Goal: Information Seeking & Learning: Find specific fact

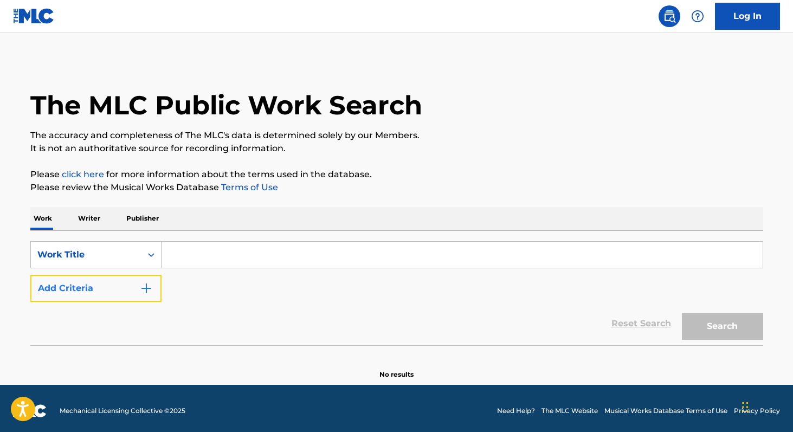
click at [59, 289] on button "Add Criteria" at bounding box center [95, 288] width 131 height 27
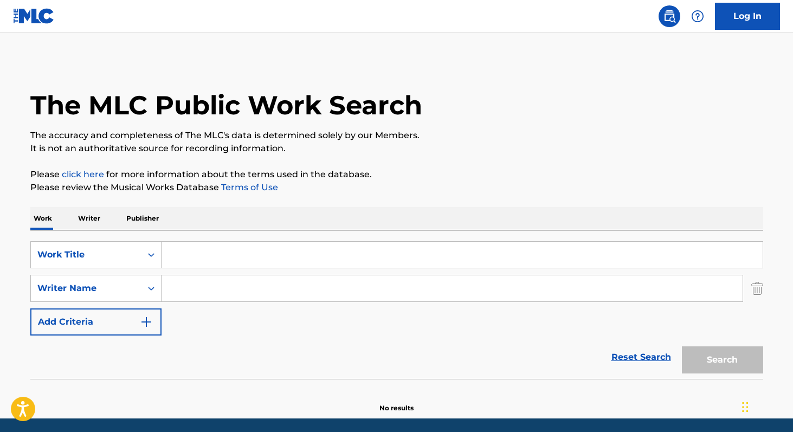
click at [191, 293] on input "Search Form" at bounding box center [452, 288] width 581 height 26
paste input "[PERSON_NAME]"
type input "[PERSON_NAME]"
click at [216, 257] on input "Search Form" at bounding box center [462, 255] width 601 height 26
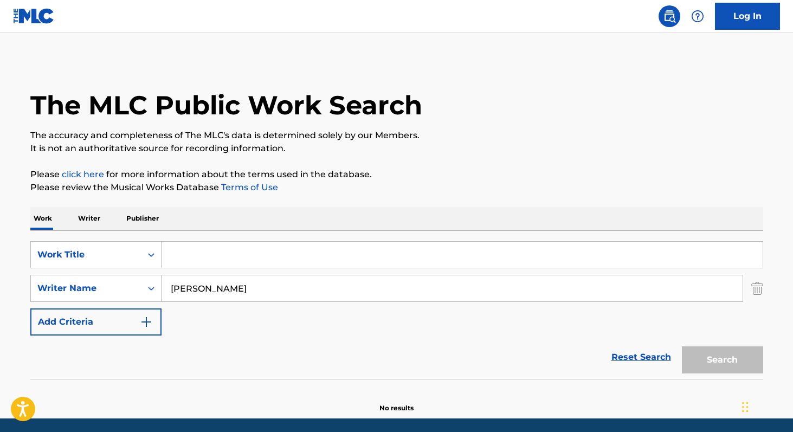
paste input "Cumbianbera"
type input "Cumbianbera"
click at [712, 356] on button "Search" at bounding box center [722, 359] width 81 height 27
click at [423, 291] on input "[PERSON_NAME]" at bounding box center [452, 288] width 581 height 26
click at [89, 214] on p "Writer" at bounding box center [89, 218] width 29 height 23
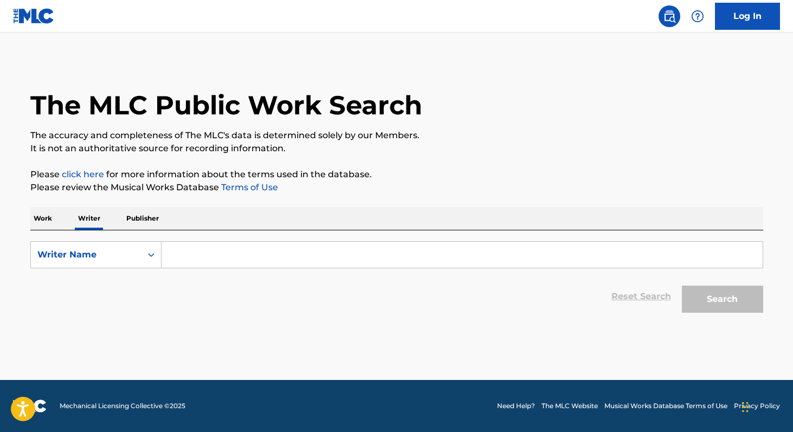
click at [255, 261] on input "Search Form" at bounding box center [462, 255] width 601 height 26
paste input "[PERSON_NAME]"
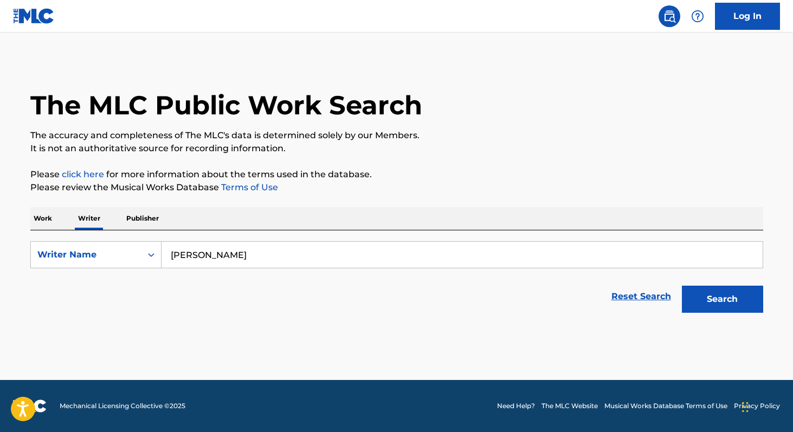
type input "[PERSON_NAME]"
click at [682, 286] on button "Search" at bounding box center [722, 299] width 81 height 27
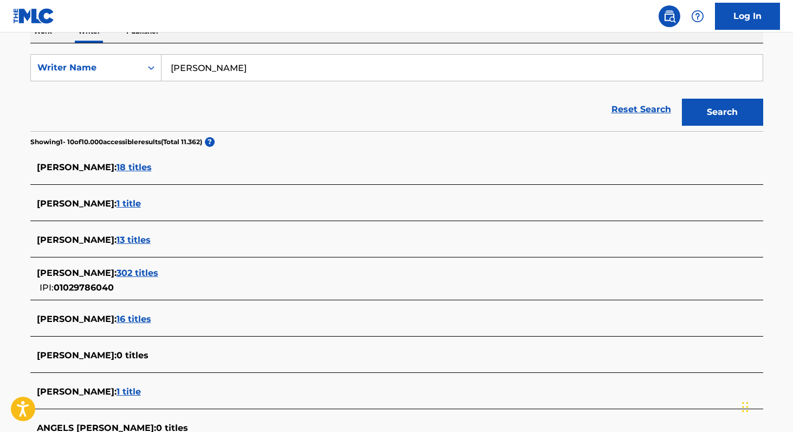
scroll to position [190, 0]
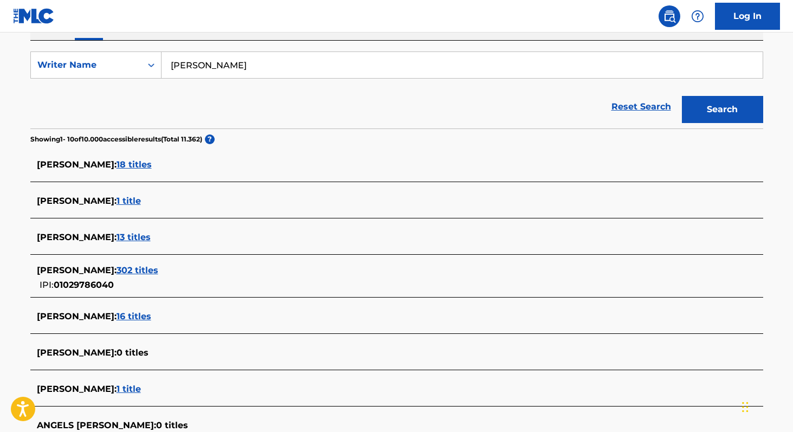
click at [103, 283] on span "01029786040" at bounding box center [84, 285] width 60 height 10
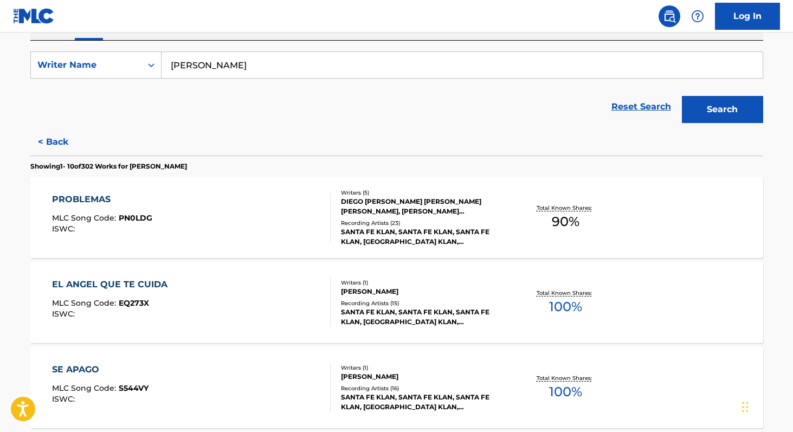
click at [567, 385] on span "100 %" at bounding box center [565, 392] width 33 height 20
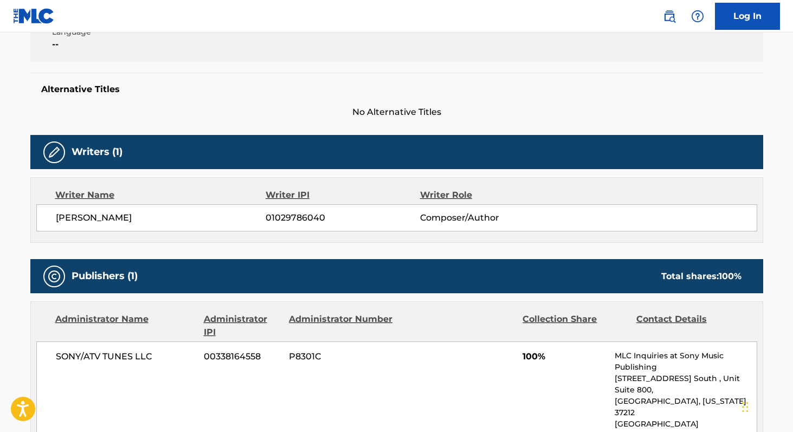
scroll to position [248, 0]
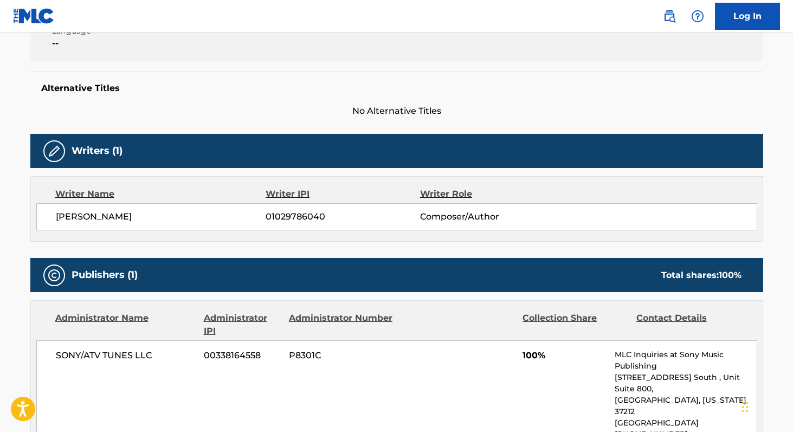
click at [301, 215] on span "01029786040" at bounding box center [343, 216] width 154 height 13
copy span "01029786040"
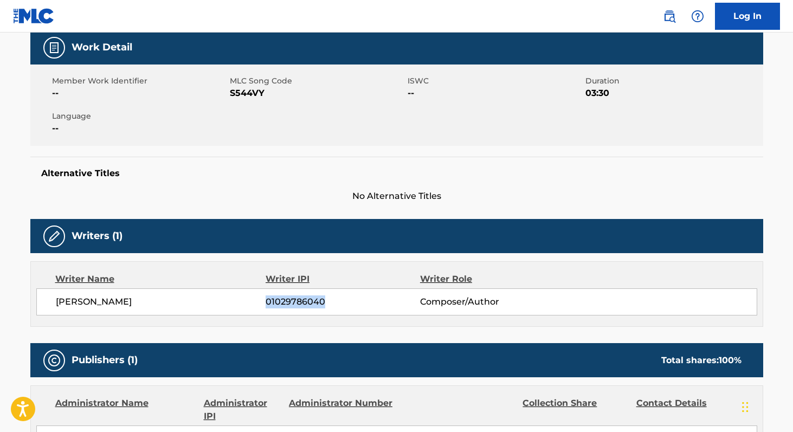
scroll to position [161, 0]
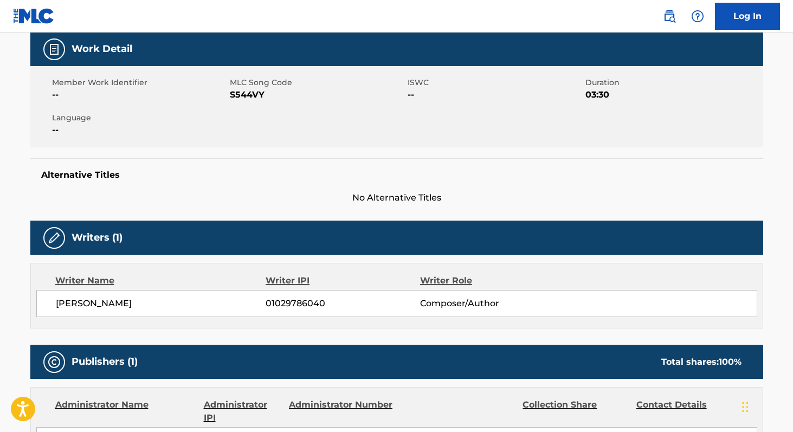
click at [240, 97] on span "S544VY" at bounding box center [317, 94] width 175 height 13
copy span "S544VY"
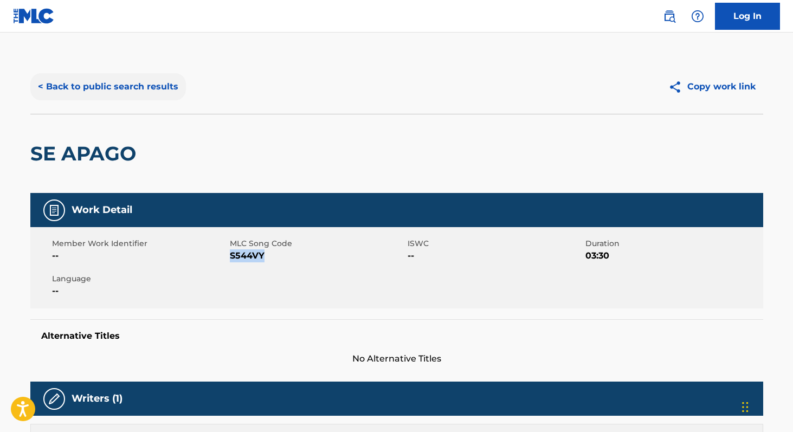
click at [166, 95] on button "< Back to public search results" at bounding box center [108, 86] width 156 height 27
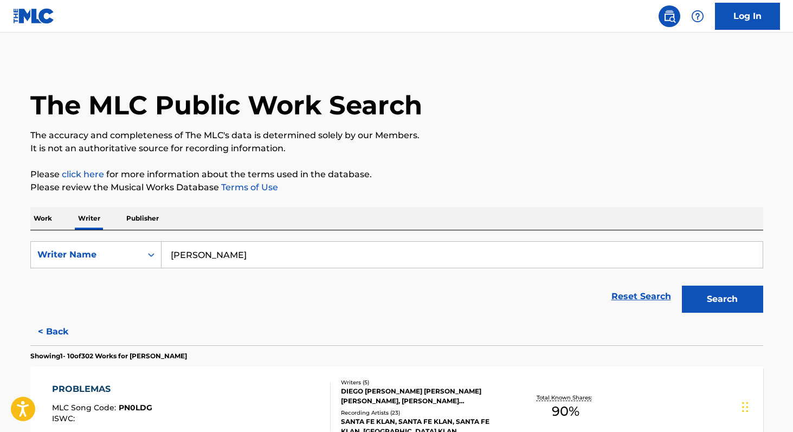
click at [51, 215] on p "Work" at bounding box center [42, 218] width 25 height 23
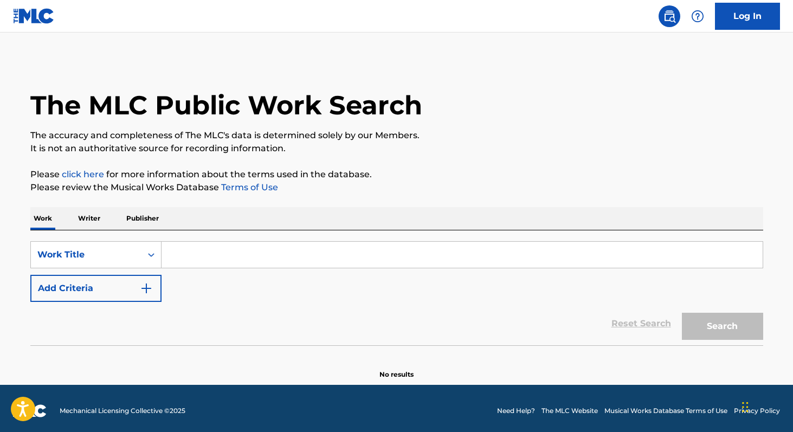
click at [201, 263] on input "Search Form" at bounding box center [462, 255] width 601 height 26
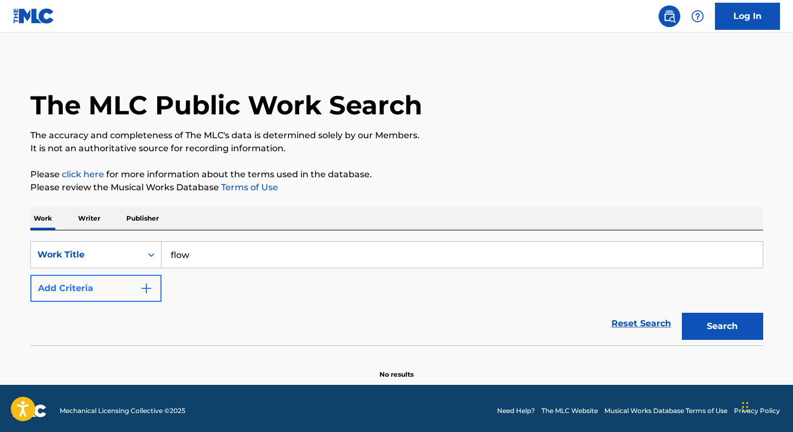
type input "flow"
click at [90, 282] on button "Add Criteria" at bounding box center [95, 288] width 131 height 27
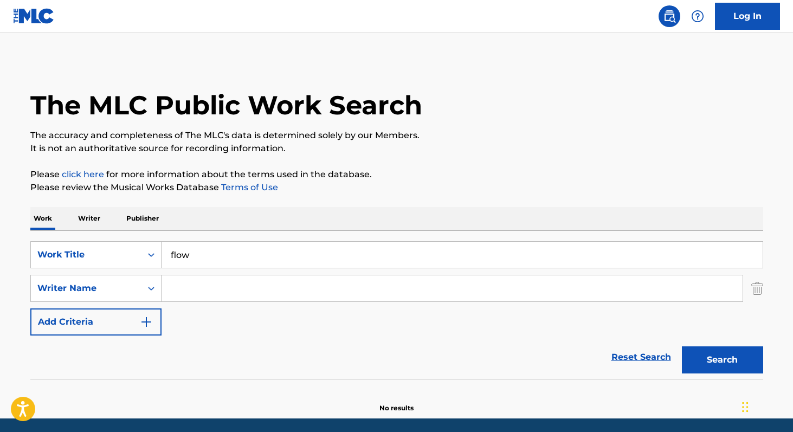
click at [210, 294] on input "Search Form" at bounding box center [452, 288] width 581 height 26
paste input "[PERSON_NAME] [PERSON_NAME]"
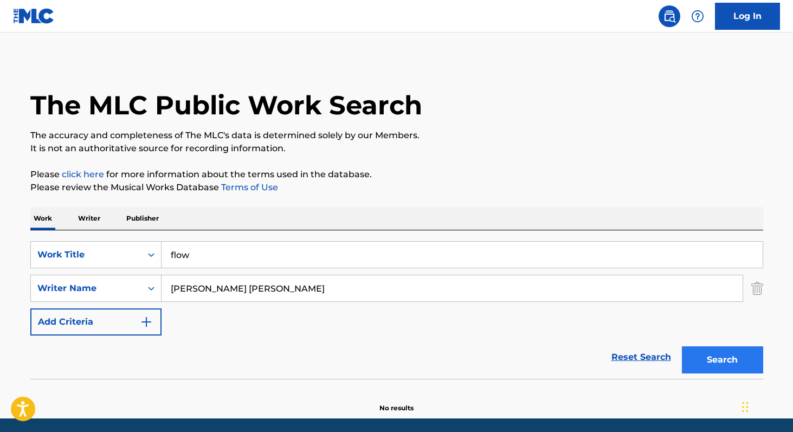
type input "[PERSON_NAME] [PERSON_NAME]"
click at [704, 352] on button "Search" at bounding box center [722, 359] width 81 height 27
click at [91, 223] on p "Writer" at bounding box center [89, 218] width 29 height 23
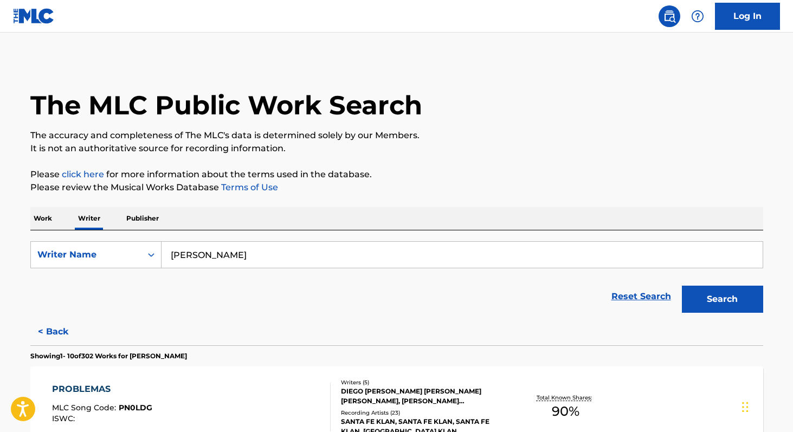
click at [295, 256] on input "[PERSON_NAME]" at bounding box center [462, 255] width 601 height 26
paste input "[PERSON_NAME] [PERSON_NAME]"
click at [695, 304] on button "Search" at bounding box center [722, 299] width 81 height 27
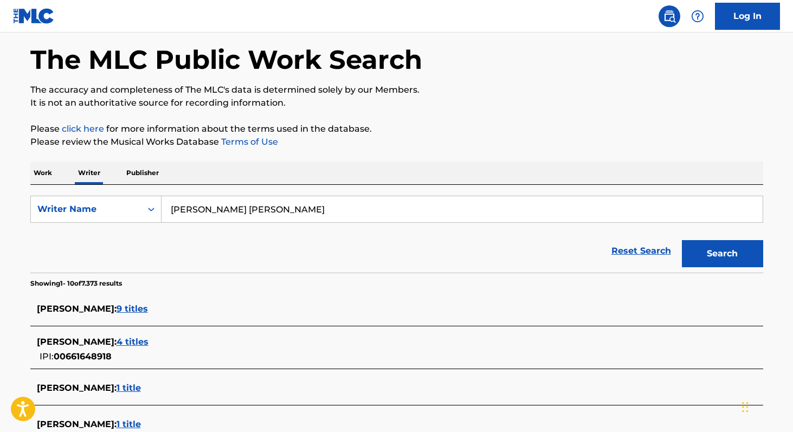
scroll to position [41, 0]
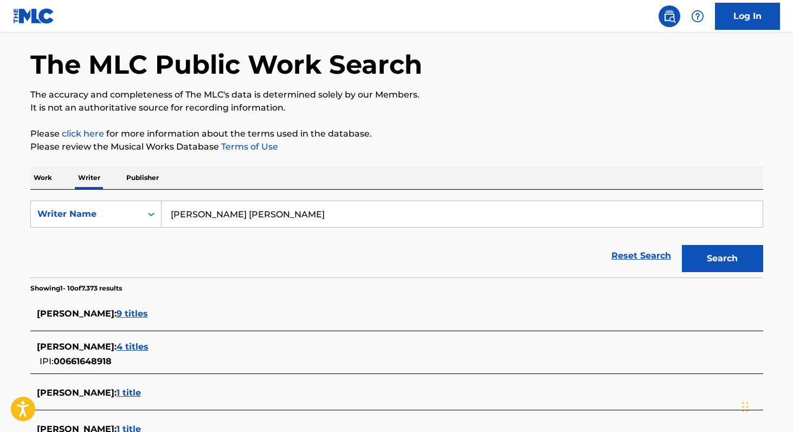
click at [317, 218] on input "[PERSON_NAME] [PERSON_NAME]" at bounding box center [462, 214] width 601 height 26
paste input "[PERSON_NAME]"
type input "[PERSON_NAME]"
click at [682, 245] on button "Search" at bounding box center [722, 258] width 81 height 27
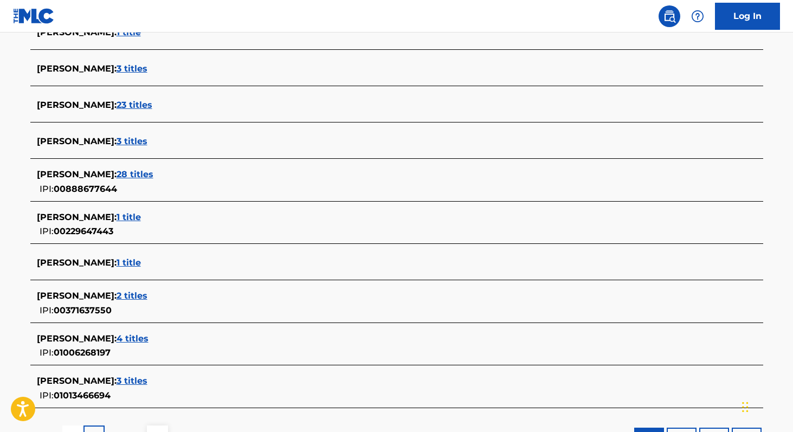
scroll to position [325, 0]
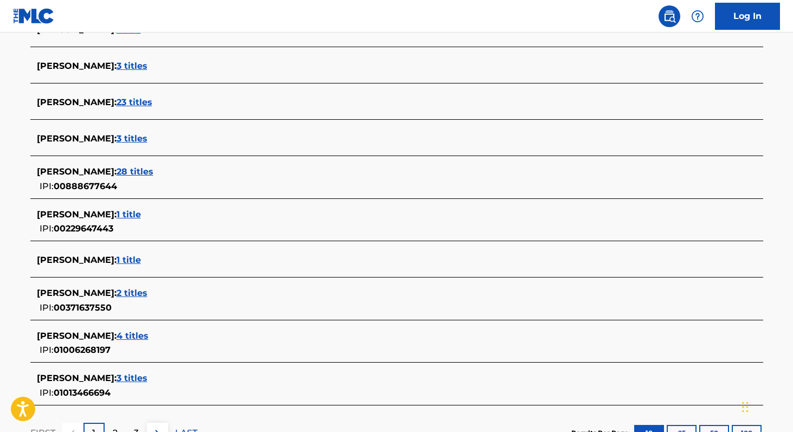
click at [123, 105] on span "23 titles" at bounding box center [135, 102] width 36 height 10
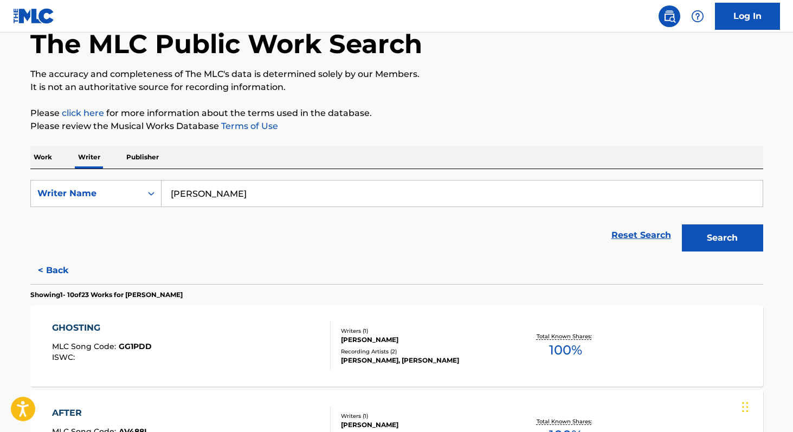
scroll to position [58, 0]
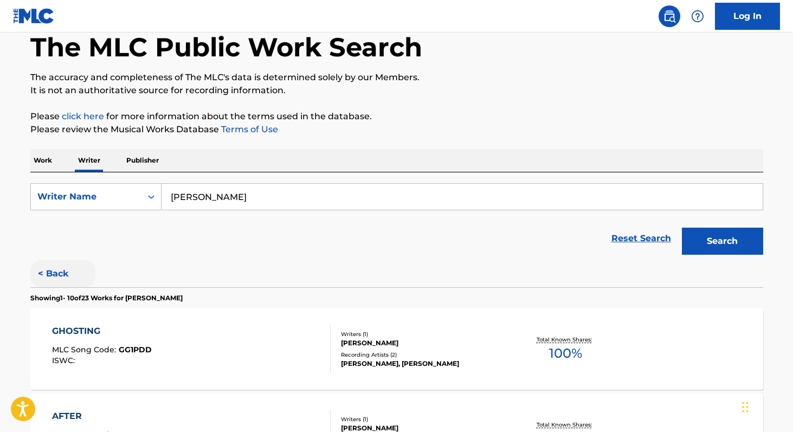
click at [53, 274] on button "< Back" at bounding box center [62, 273] width 65 height 27
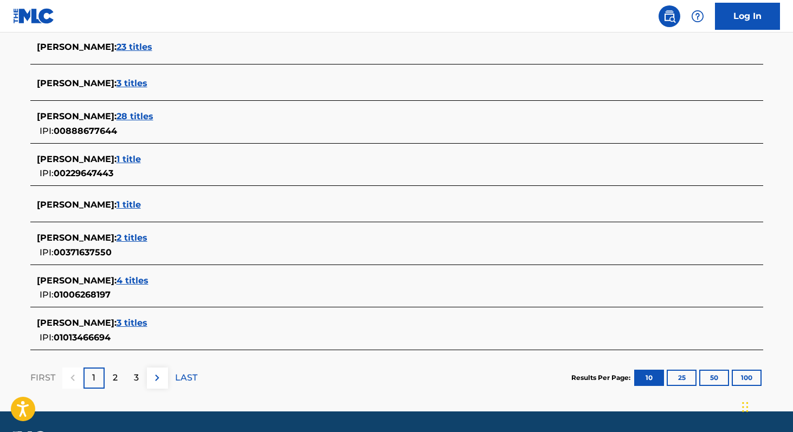
scroll to position [380, 0]
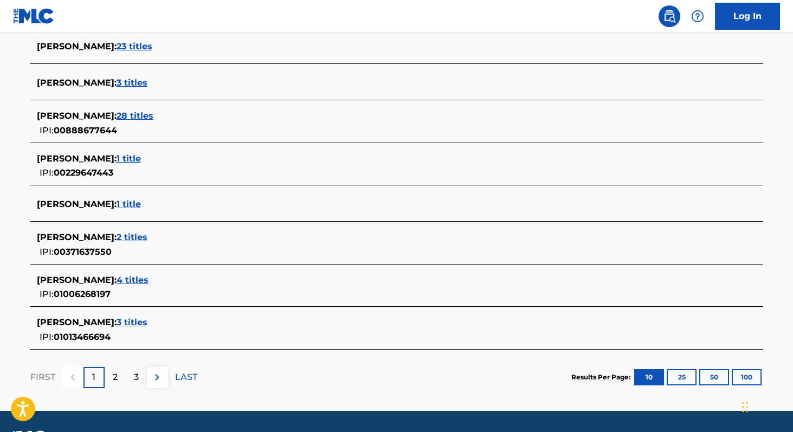
click at [126, 280] on span "4 titles" at bounding box center [133, 280] width 32 height 10
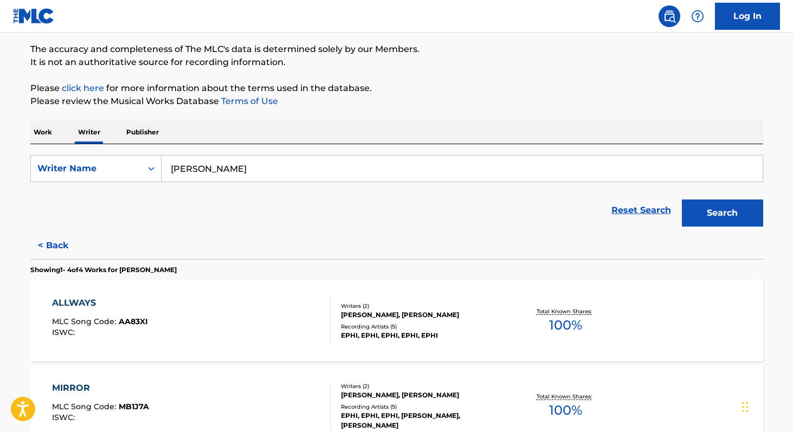
scroll to position [98, 0]
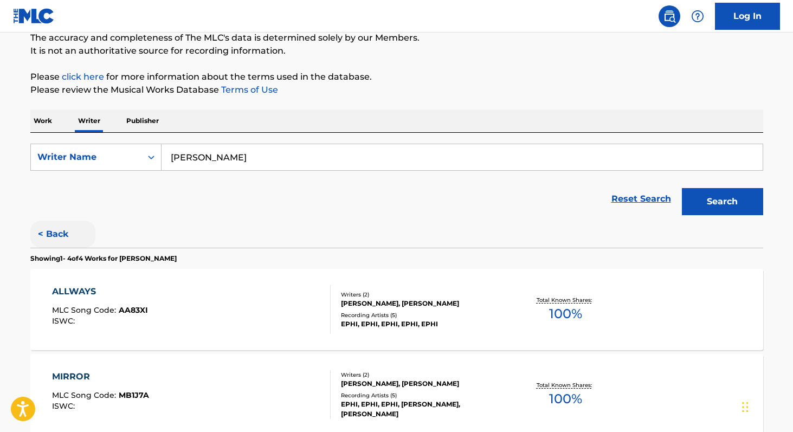
click at [48, 231] on button "< Back" at bounding box center [62, 234] width 65 height 27
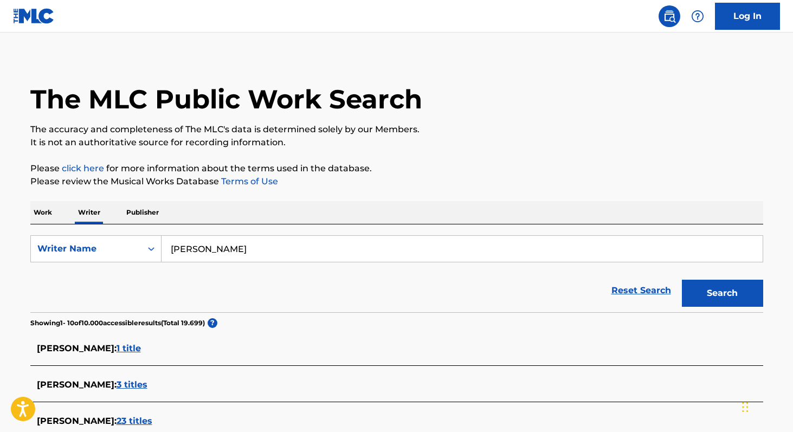
scroll to position [0, 0]
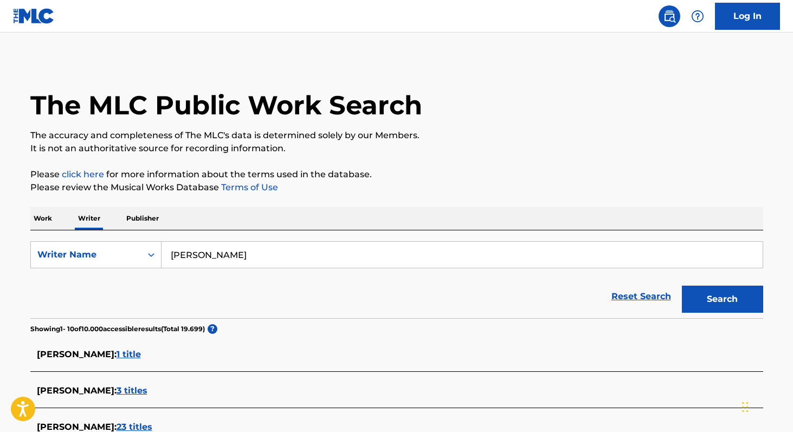
click at [262, 257] on input "[PERSON_NAME]" at bounding box center [462, 255] width 601 height 26
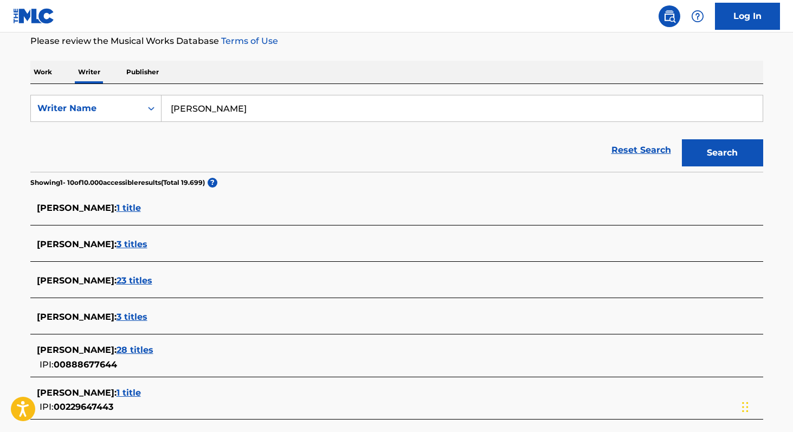
scroll to position [147, 0]
click at [117, 284] on span "23 titles" at bounding box center [135, 280] width 36 height 10
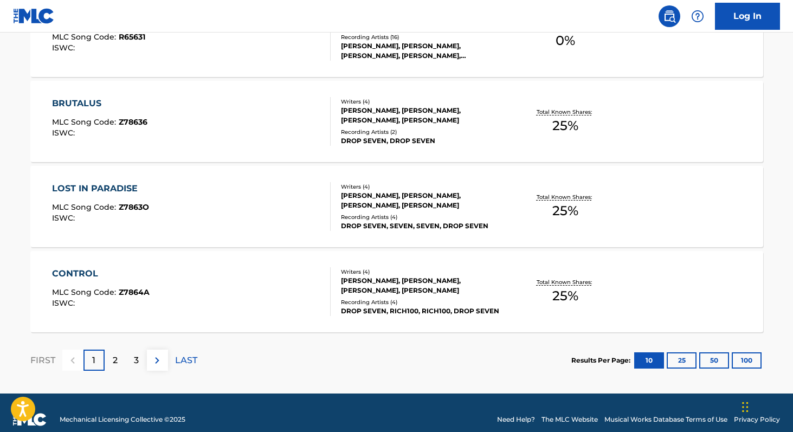
scroll to position [895, 0]
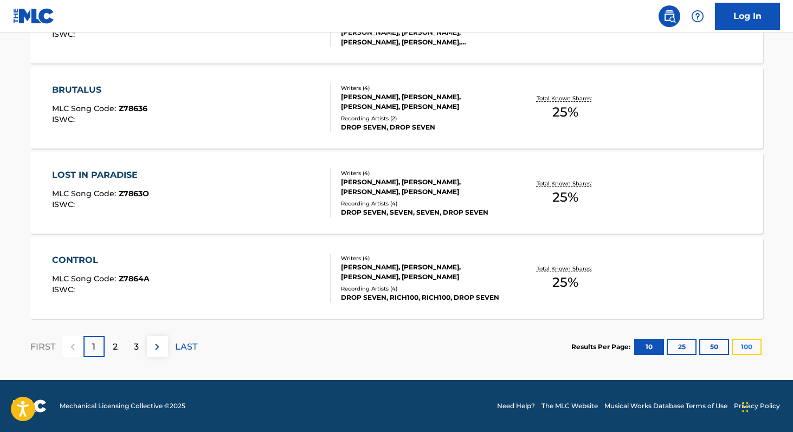
click at [745, 345] on button "100" at bounding box center [747, 347] width 30 height 16
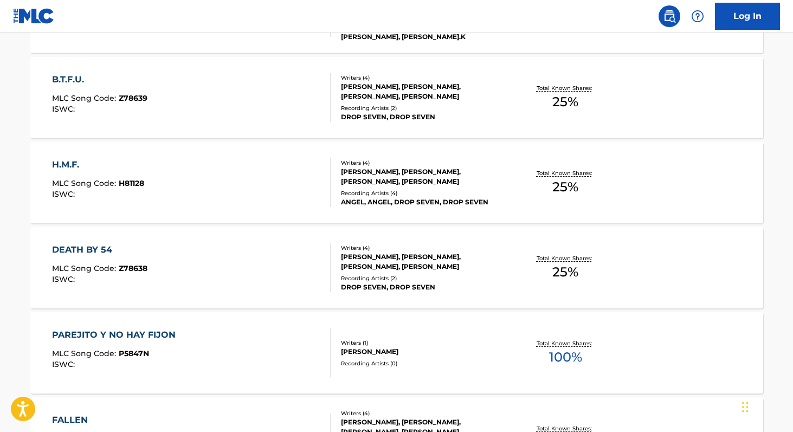
scroll to position [1243, 0]
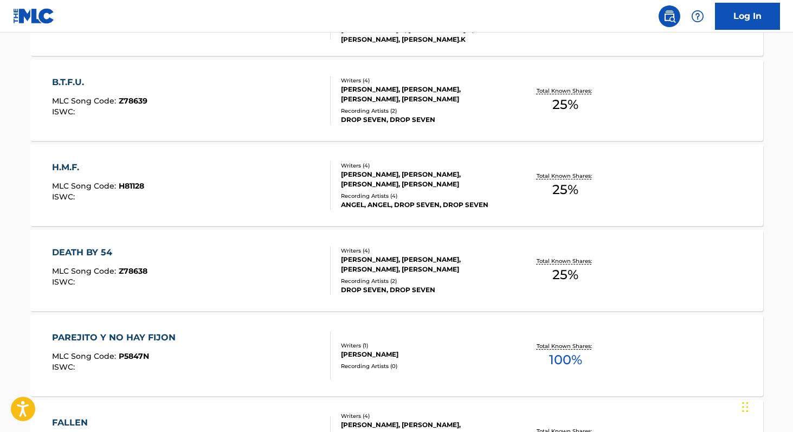
click at [548, 358] on div "Total Known Shares: 100 %" at bounding box center [566, 355] width 122 height 33
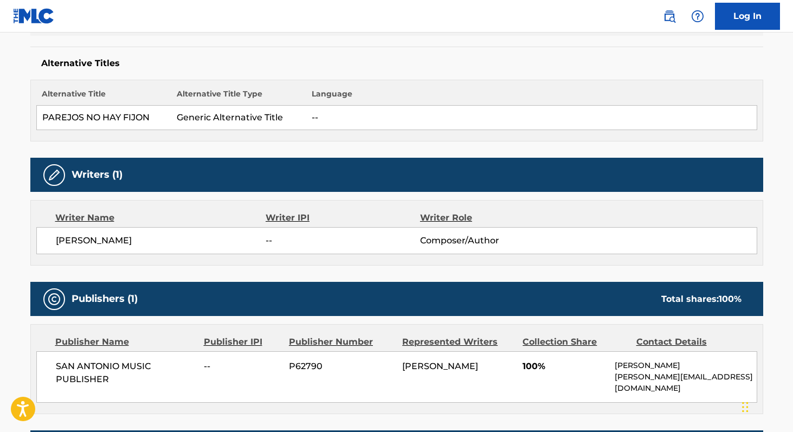
scroll to position [268, 0]
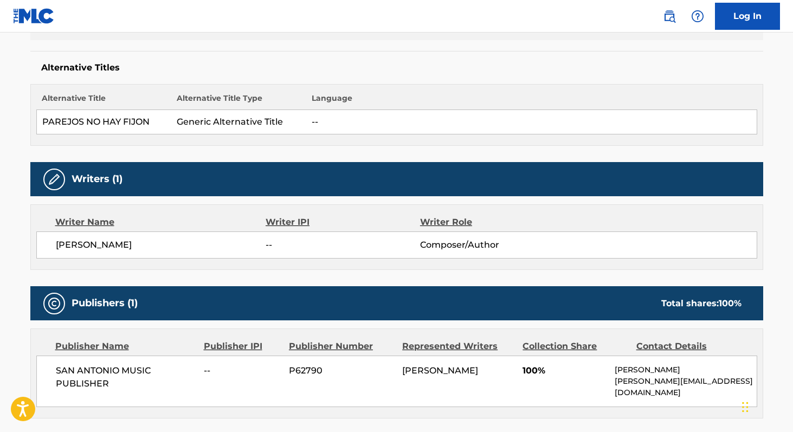
click at [56, 371] on span "SAN ANTONIO MUSIC PUBLISHER" at bounding box center [126, 377] width 140 height 26
copy div "SAN ANTONIO MUSIC PUBLISHER"
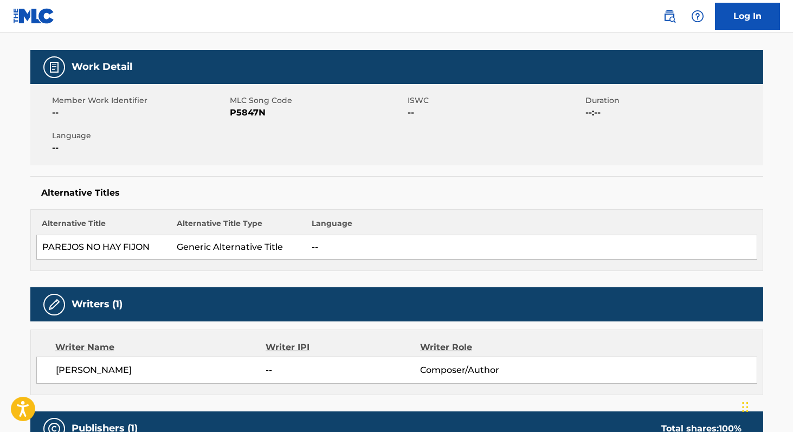
scroll to position [141, 0]
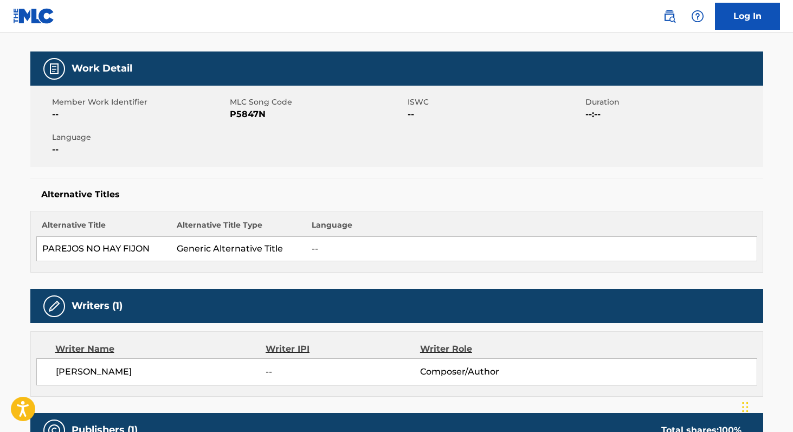
click at [237, 112] on span "P5847N" at bounding box center [317, 114] width 175 height 13
copy span "P5847N"
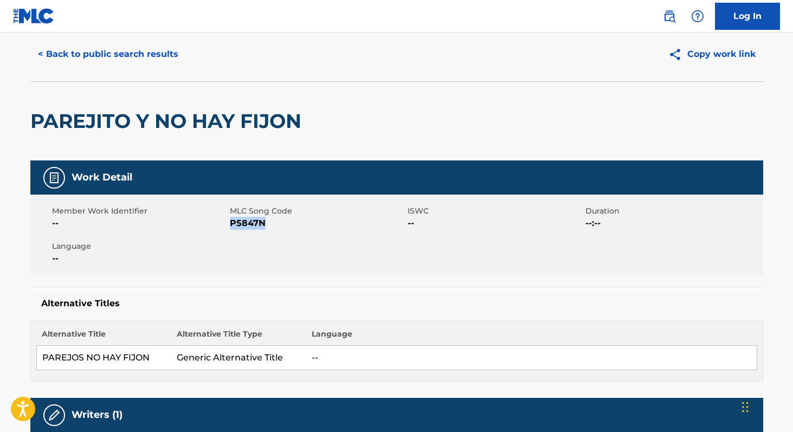
scroll to position [0, 0]
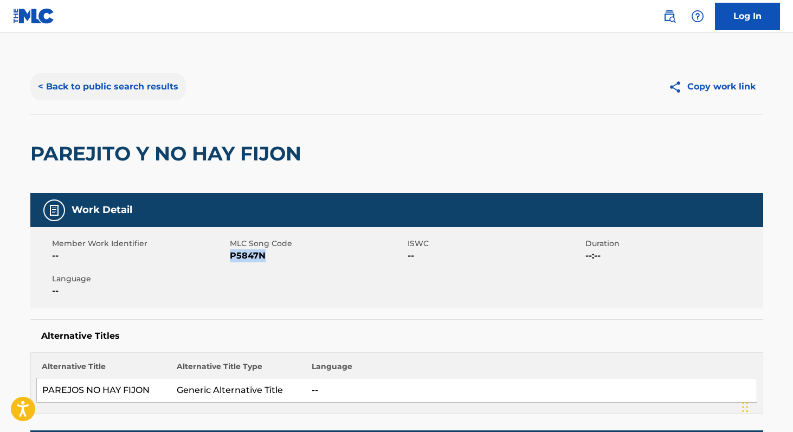
click at [75, 78] on button "< Back to public search results" at bounding box center [108, 86] width 156 height 27
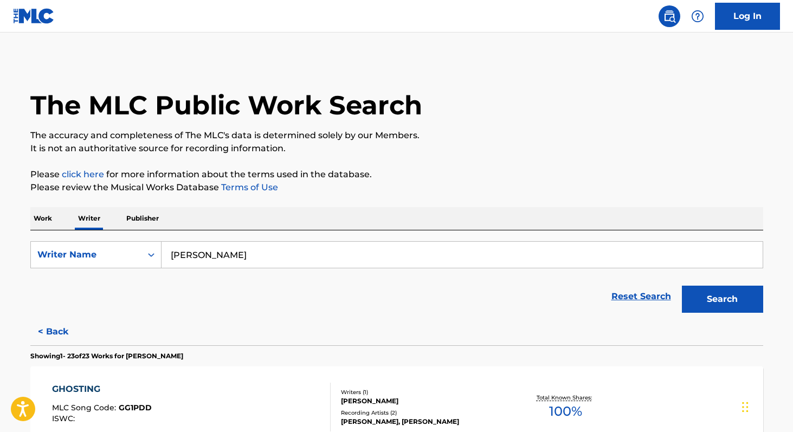
click at [53, 220] on p "Work" at bounding box center [42, 218] width 25 height 23
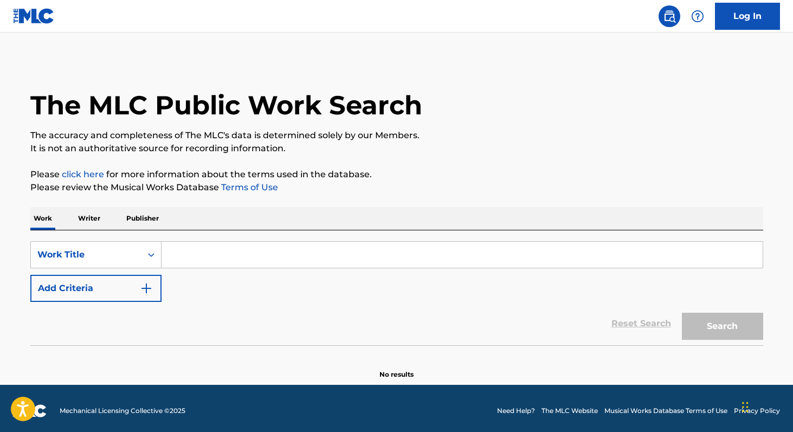
click at [236, 255] on input "Search Form" at bounding box center [462, 255] width 601 height 26
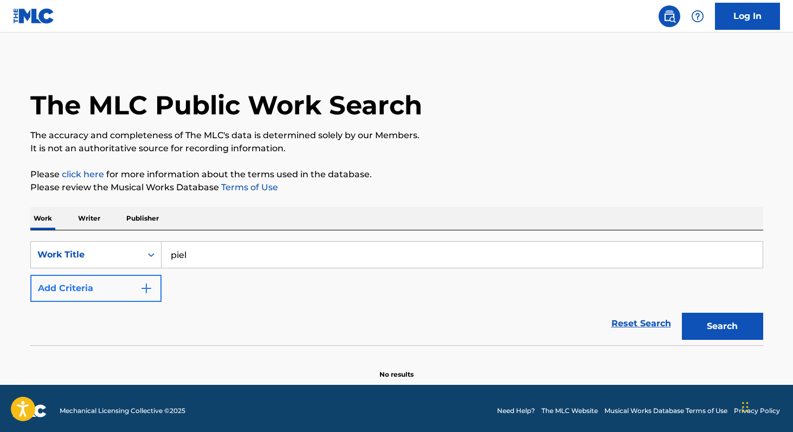
type input "piel"
click at [147, 289] on img "Search Form" at bounding box center [146, 288] width 13 height 13
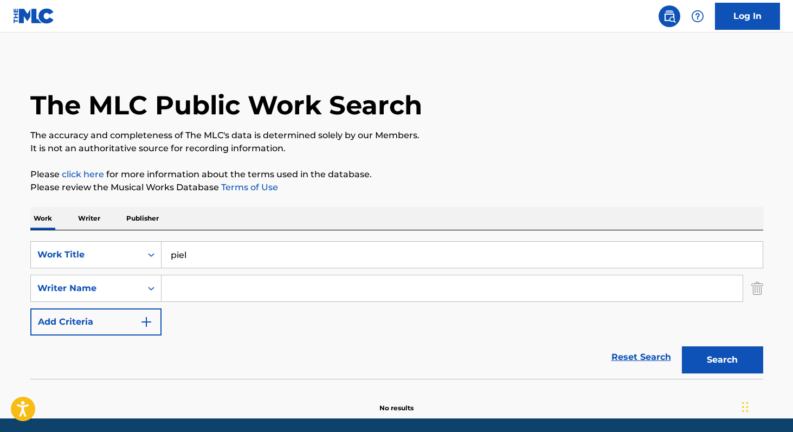
click at [184, 293] on input "Search Form" at bounding box center [452, 288] width 581 height 26
paste input "[PERSON_NAME] [PERSON_NAME]"
type input "[PERSON_NAME] [PERSON_NAME]"
click at [682, 346] on button "Search" at bounding box center [722, 359] width 81 height 27
click at [90, 216] on p "Writer" at bounding box center [89, 218] width 29 height 23
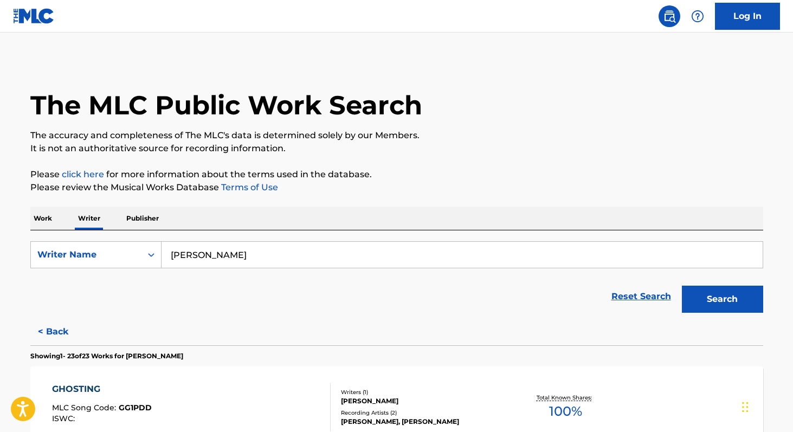
click at [273, 259] on input "[PERSON_NAME]" at bounding box center [462, 255] width 601 height 26
paste input "[PERSON_NAME] [PERSON_NAME]"
type input "[PERSON_NAME] [PERSON_NAME]"
click at [682, 286] on button "Search" at bounding box center [722, 299] width 81 height 27
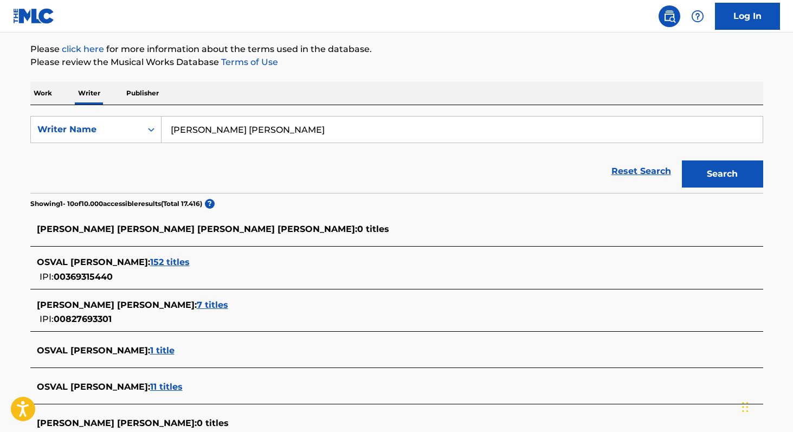
scroll to position [124, 0]
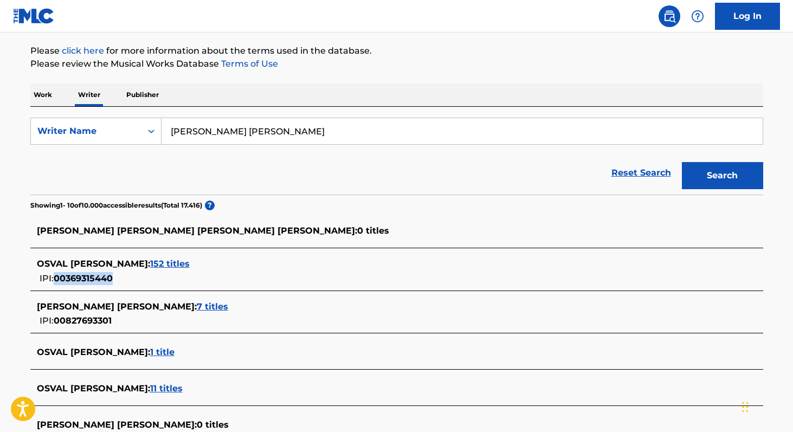
copy span "00369315440"
click at [190, 263] on span "152 titles" at bounding box center [170, 264] width 40 height 10
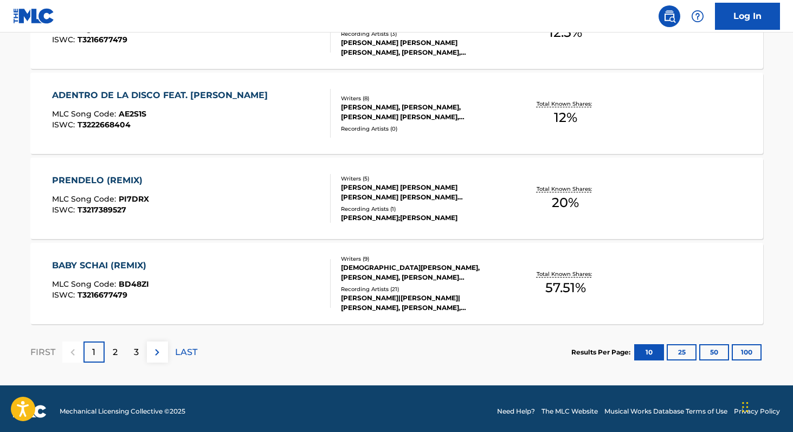
scroll to position [895, 0]
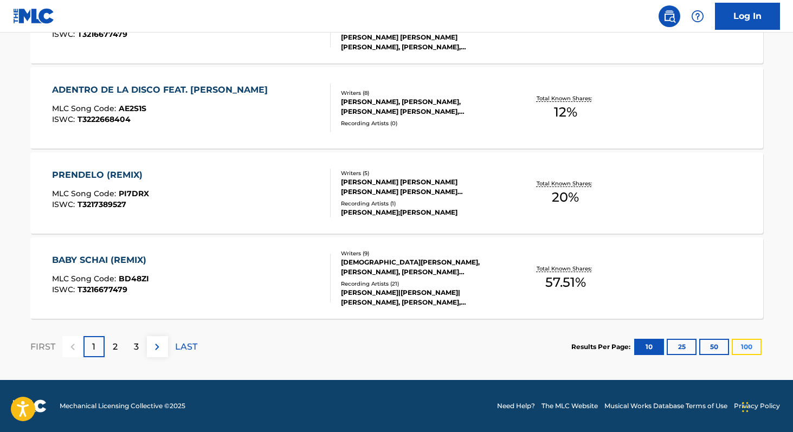
click at [741, 348] on button "100" at bounding box center [747, 347] width 30 height 16
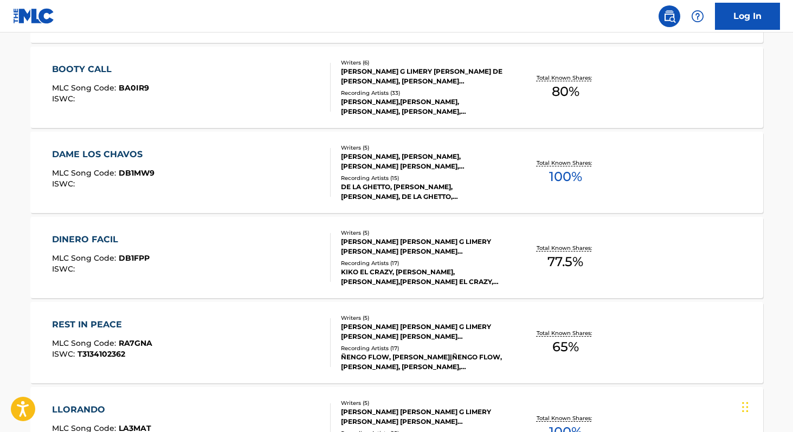
scroll to position [4385, 0]
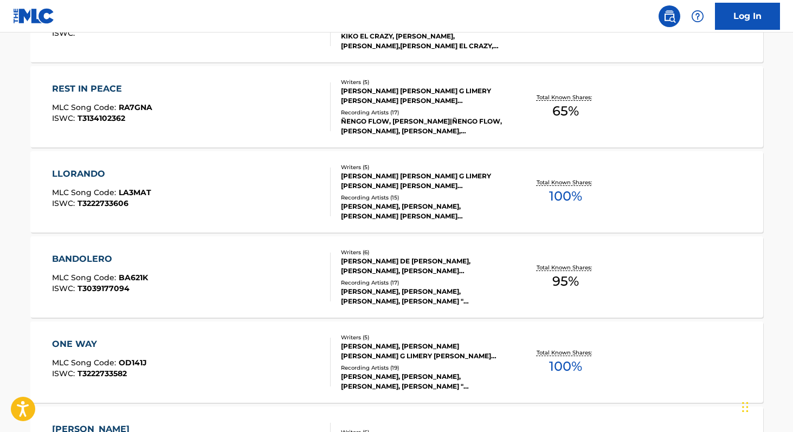
click at [554, 199] on span "100 %" at bounding box center [565, 196] width 33 height 20
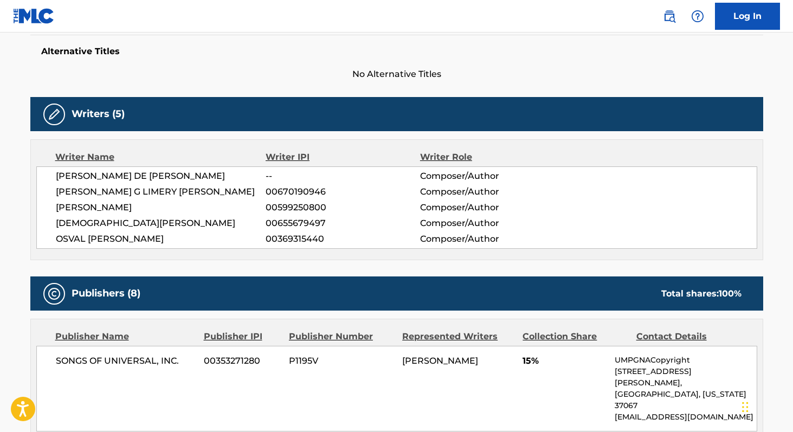
scroll to position [293, 0]
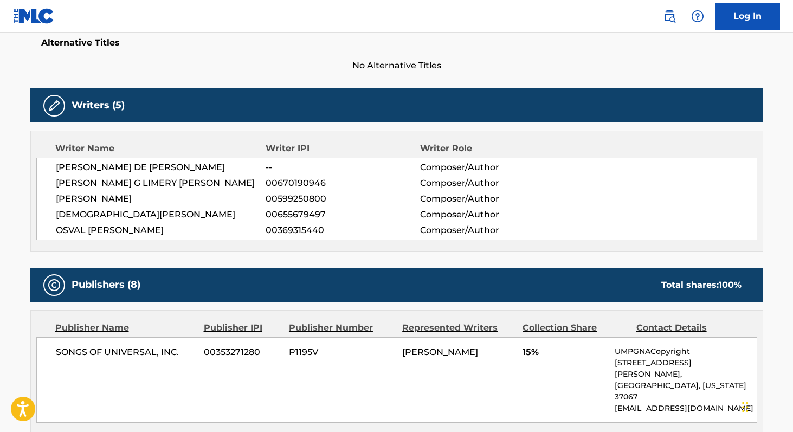
click at [281, 211] on span "00655679497" at bounding box center [343, 214] width 154 height 13
copy span "00655679497"
click at [269, 198] on span "00599250800" at bounding box center [343, 198] width 154 height 13
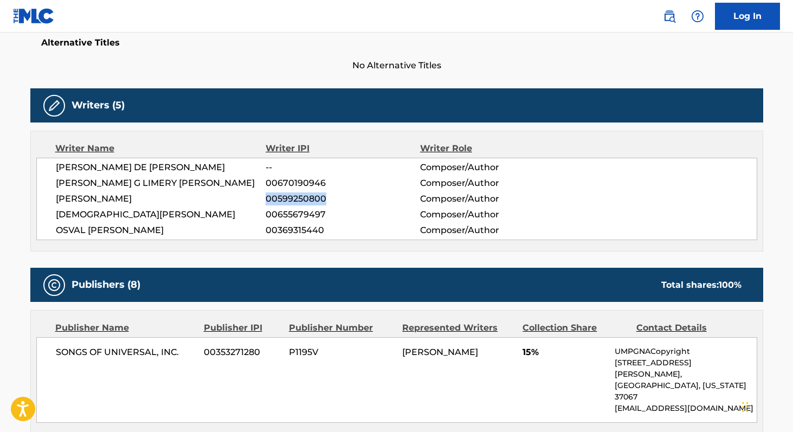
copy span "00599250800"
click at [299, 191] on div "[PERSON_NAME] DE [PERSON_NAME] -- Composer/Author [PERSON_NAME] [PERSON_NAME] 0…" at bounding box center [396, 199] width 721 height 82
click at [296, 185] on span "00670190946" at bounding box center [343, 183] width 154 height 13
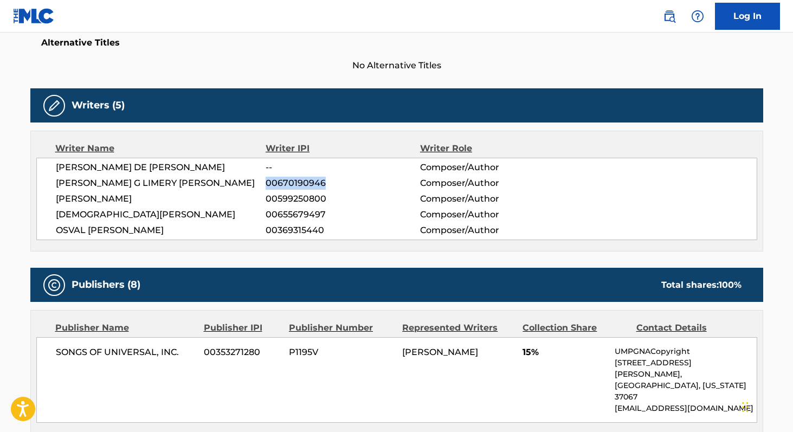
copy span "00670190946"
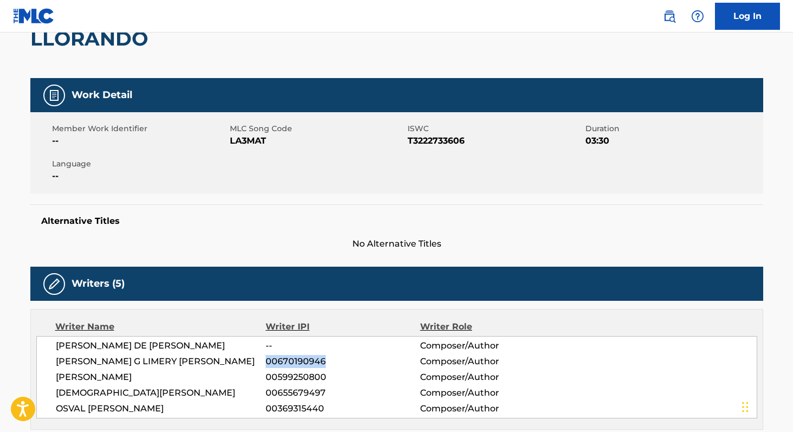
scroll to position [108, 0]
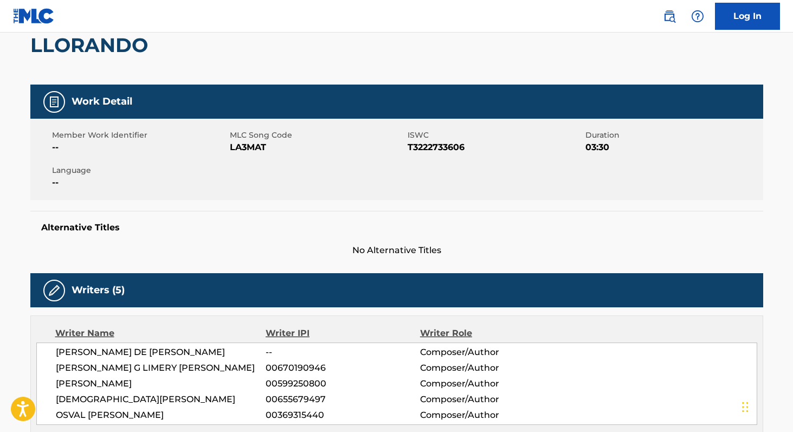
click at [234, 146] on span "LA3MAT" at bounding box center [317, 147] width 175 height 13
copy span "LA3MAT"
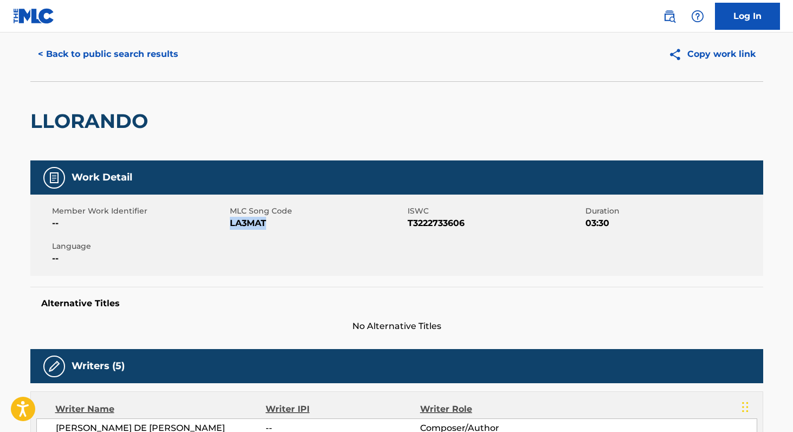
scroll to position [0, 0]
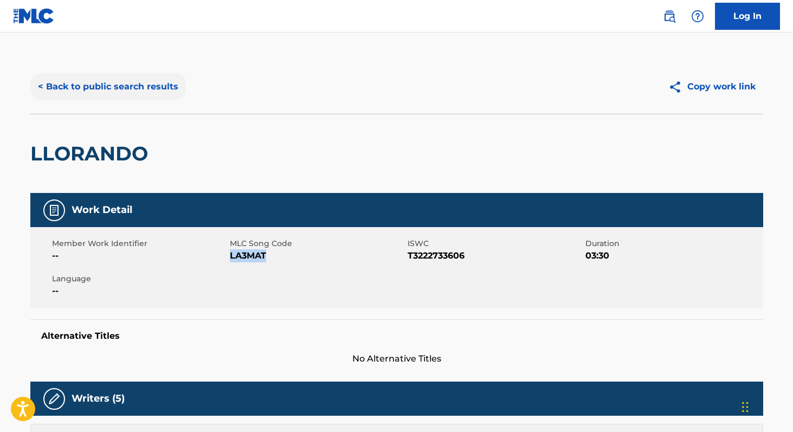
click at [166, 88] on button "< Back to public search results" at bounding box center [108, 86] width 156 height 27
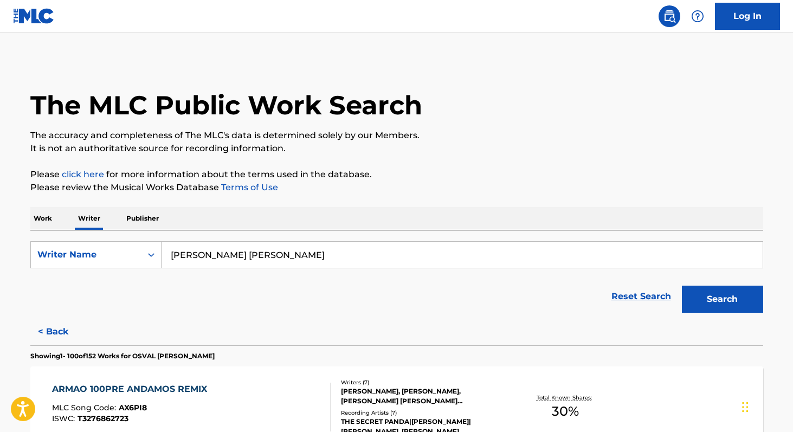
click at [319, 265] on input "[PERSON_NAME] [PERSON_NAME]" at bounding box center [462, 255] width 601 height 26
click at [334, 261] on input "[PERSON_NAME] [PERSON_NAME]" at bounding box center [462, 255] width 601 height 26
paste input "[PERSON_NAME] [PERSON_NAME]"
click at [682, 286] on button "Search" at bounding box center [722, 299] width 81 height 27
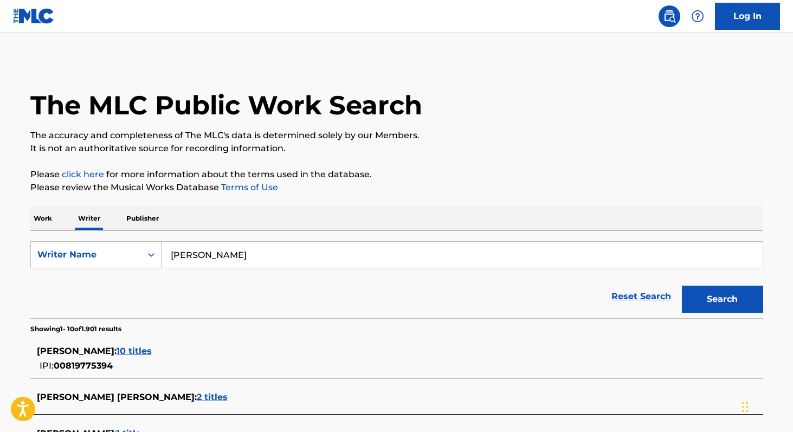
click at [253, 253] on input "[PERSON_NAME]" at bounding box center [462, 255] width 601 height 26
paste input "[PERSON_NAME]"
click at [682, 286] on button "Search" at bounding box center [722, 299] width 81 height 27
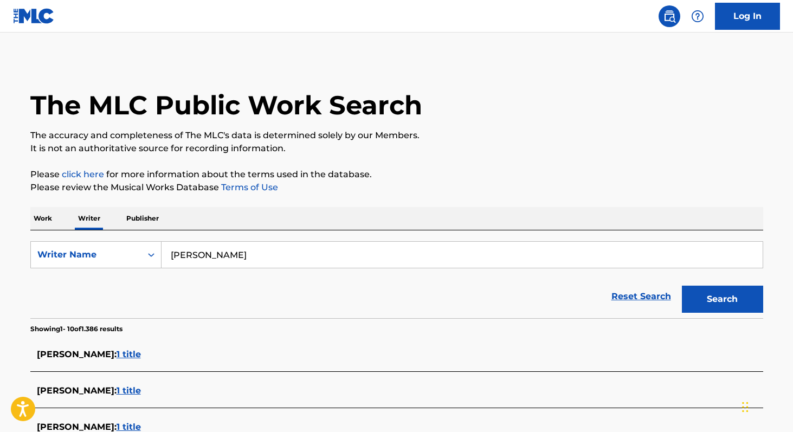
paste input "yson"
click at [682, 286] on button "Search" at bounding box center [722, 299] width 81 height 27
paste input "[PERSON_NAME]"
click at [682, 286] on button "Search" at bounding box center [722, 299] width 81 height 27
click at [308, 260] on input "[PERSON_NAME]" at bounding box center [462, 255] width 601 height 26
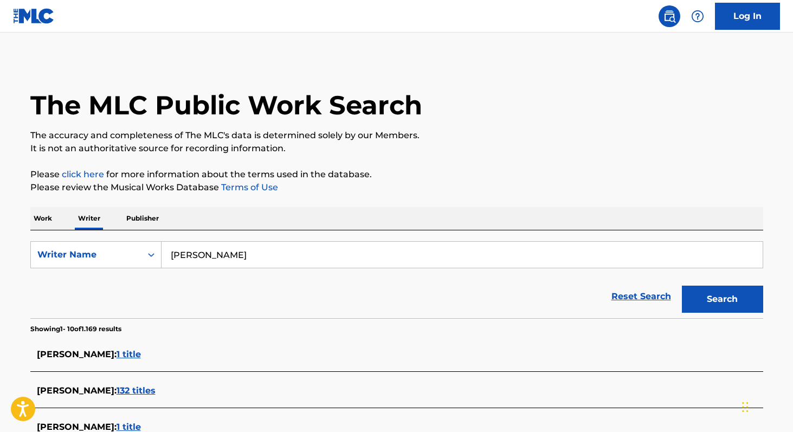
paste input "[PERSON_NAME]"
click at [682, 286] on button "Search" at bounding box center [722, 299] width 81 height 27
paste input "[PERSON_NAME]"
type input "[PERSON_NAME]"
click at [682, 286] on button "Search" at bounding box center [722, 299] width 81 height 27
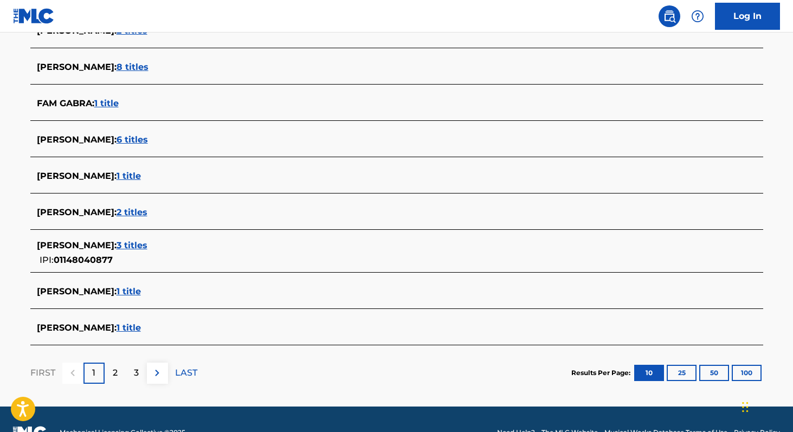
scroll to position [360, 0]
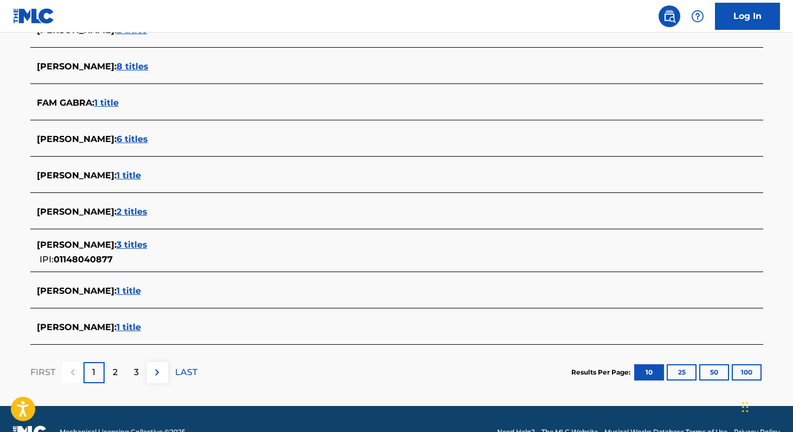
click at [123, 290] on span "1 title" at bounding box center [129, 291] width 24 height 10
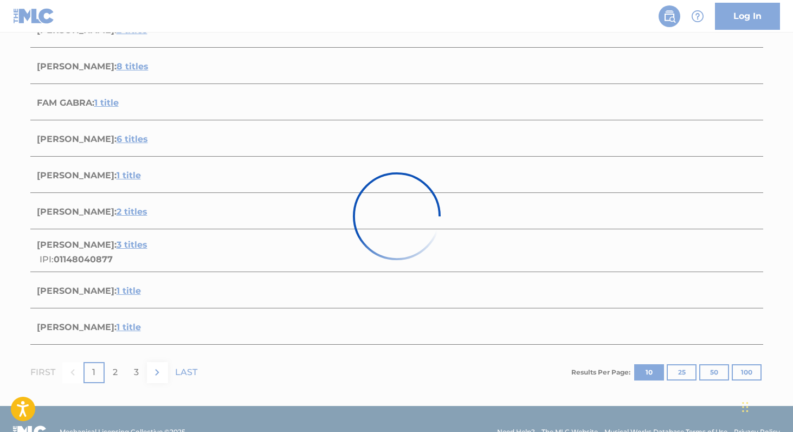
scroll to position [124, 0]
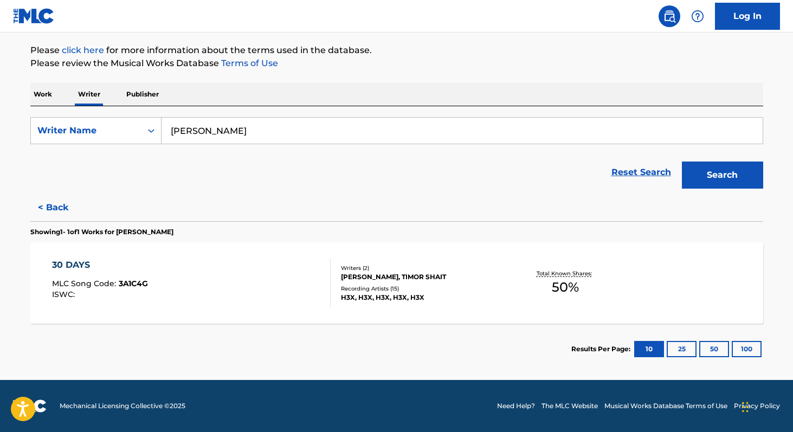
click at [554, 295] on span "50 %" at bounding box center [565, 288] width 27 height 20
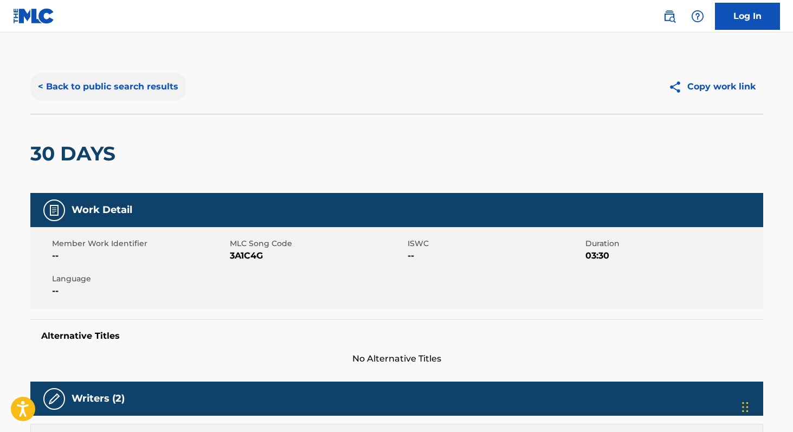
click at [65, 88] on button "< Back to public search results" at bounding box center [108, 86] width 156 height 27
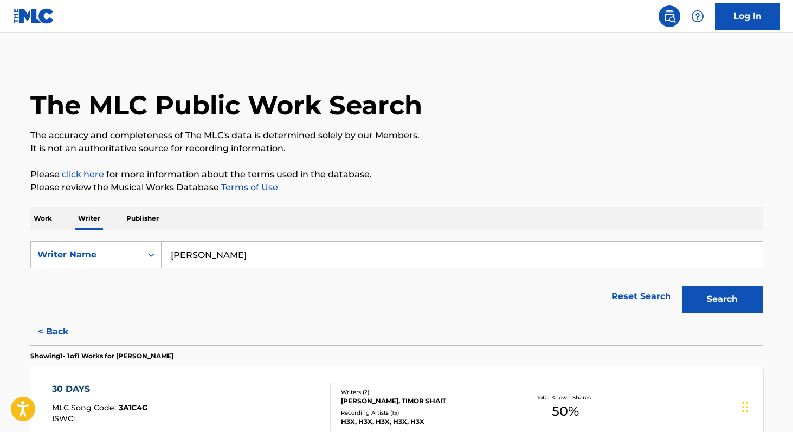
click at [255, 249] on input "[PERSON_NAME]" at bounding box center [462, 255] width 601 height 26
paste input "[PERSON_NAME]"
type input "[PERSON_NAME]"
click at [682, 286] on button "Search" at bounding box center [722, 299] width 81 height 27
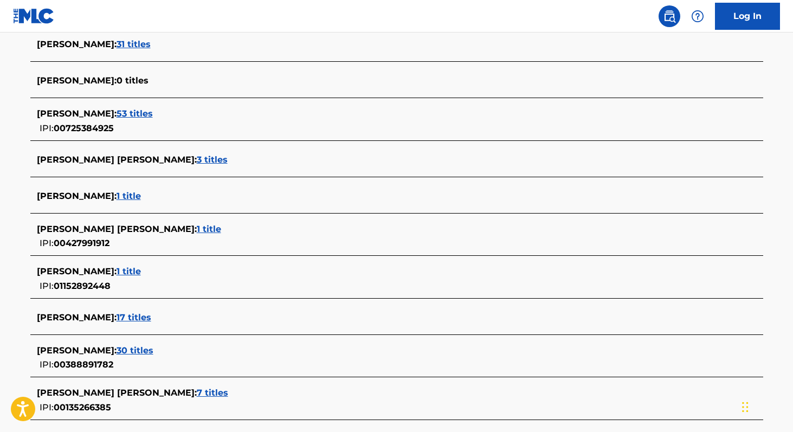
scroll to position [308, 0]
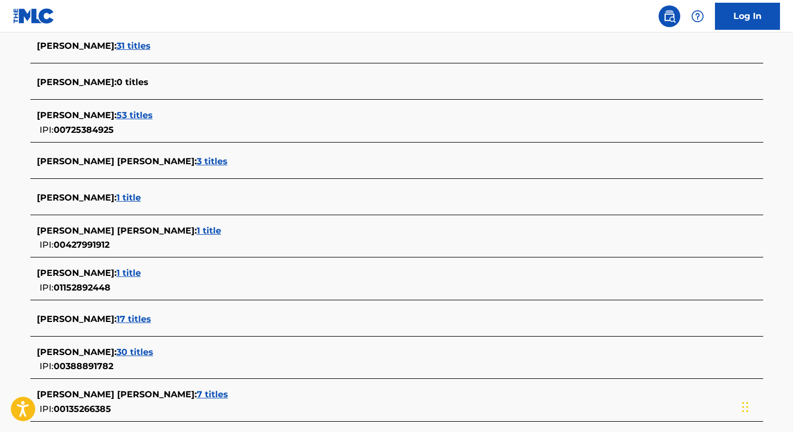
click at [141, 202] on span "1 title" at bounding box center [129, 197] width 24 height 10
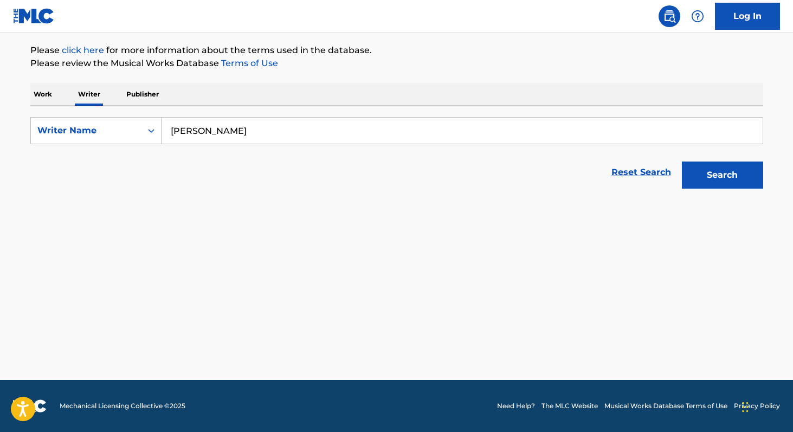
scroll to position [124, 0]
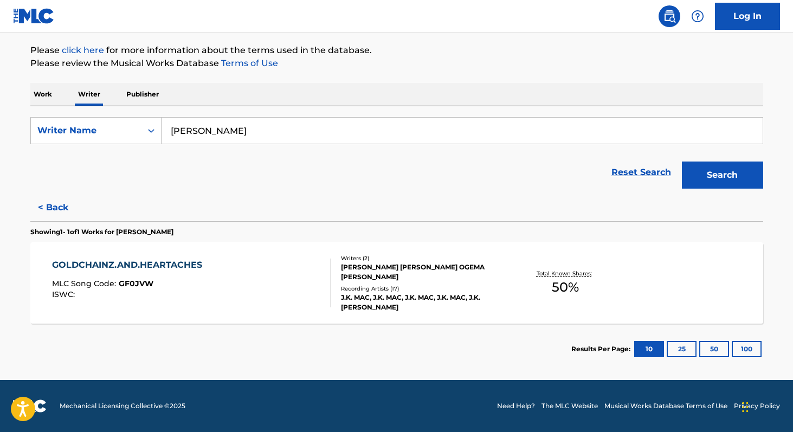
click at [562, 287] on span "50 %" at bounding box center [565, 288] width 27 height 20
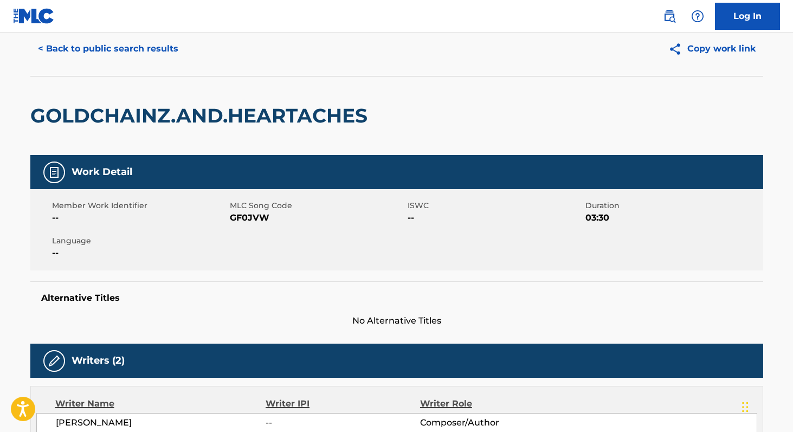
scroll to position [27, 0]
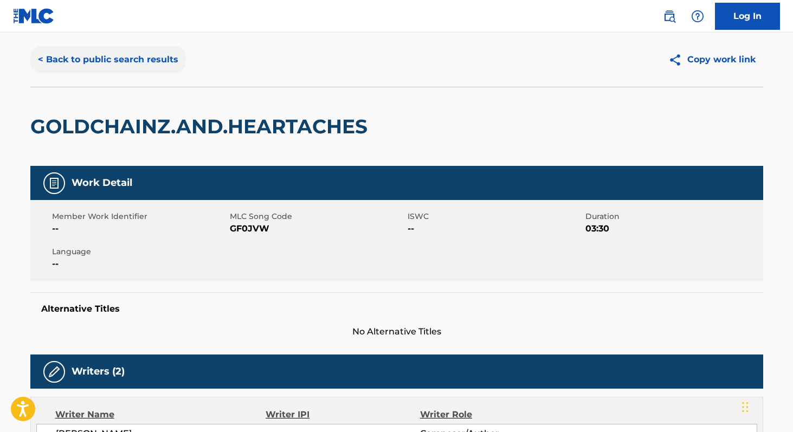
click at [89, 65] on button "< Back to public search results" at bounding box center [108, 59] width 156 height 27
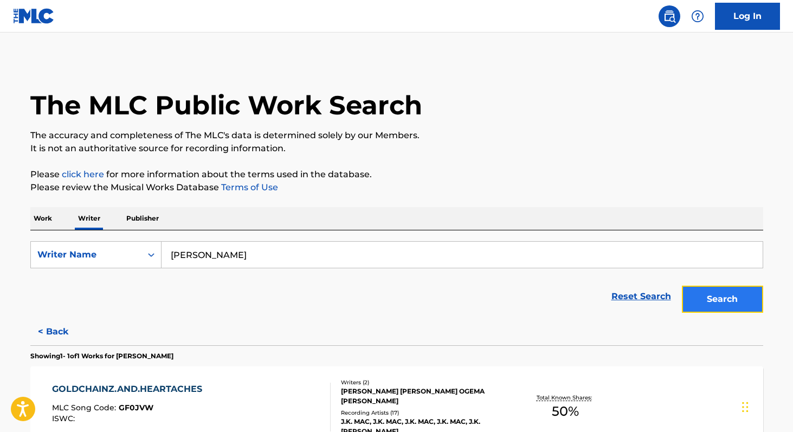
click at [719, 307] on button "Search" at bounding box center [722, 299] width 81 height 27
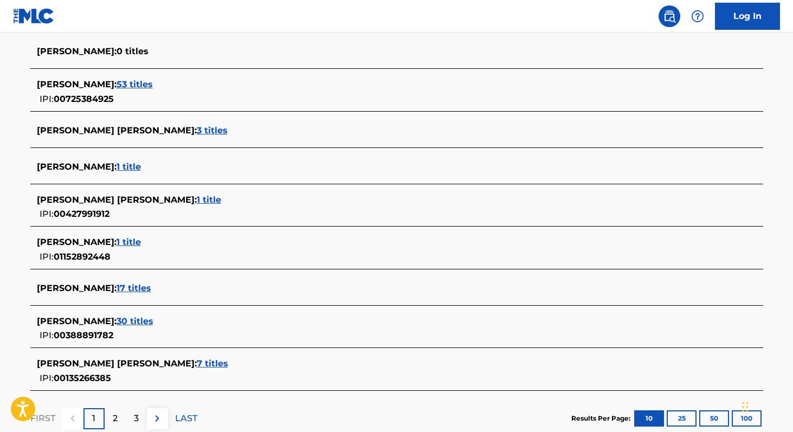
scroll to position [340, 0]
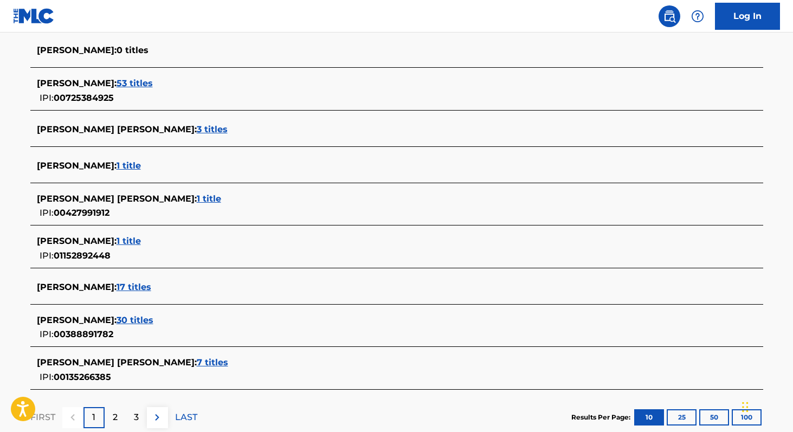
click at [141, 242] on span "1 title" at bounding box center [129, 241] width 24 height 10
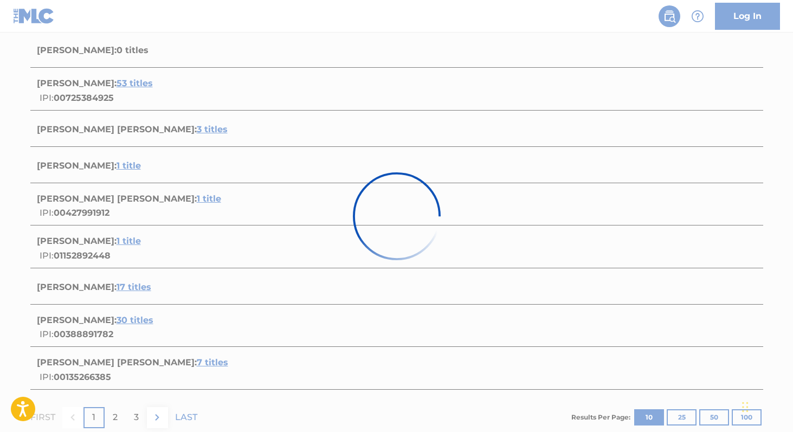
scroll to position [124, 0]
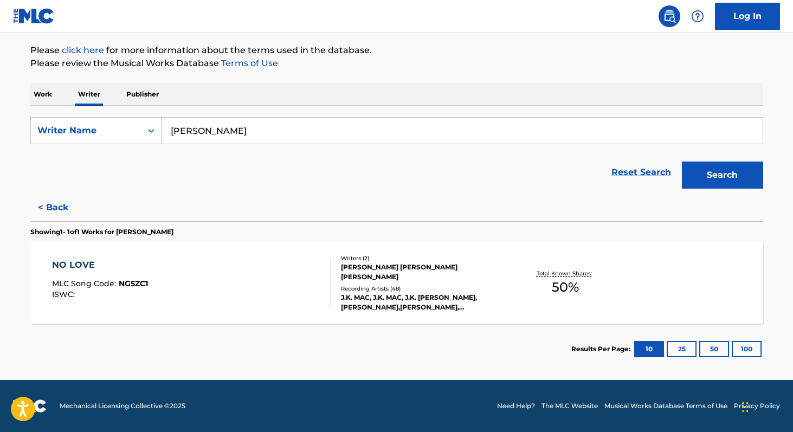
click at [556, 286] on span "50 %" at bounding box center [565, 288] width 27 height 20
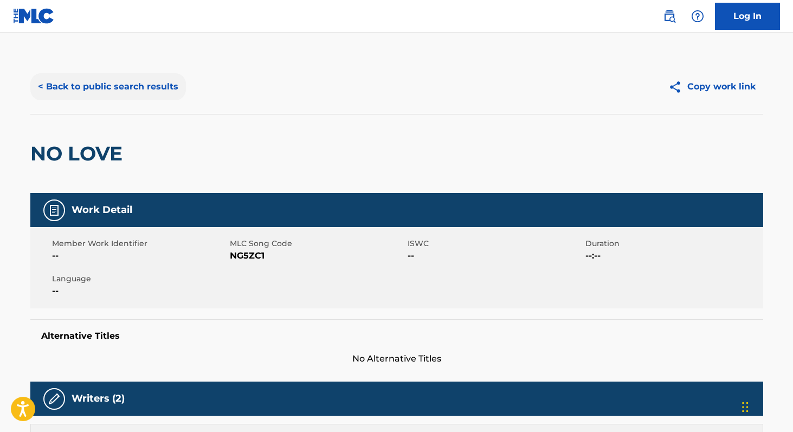
click at [131, 80] on button "< Back to public search results" at bounding box center [108, 86] width 156 height 27
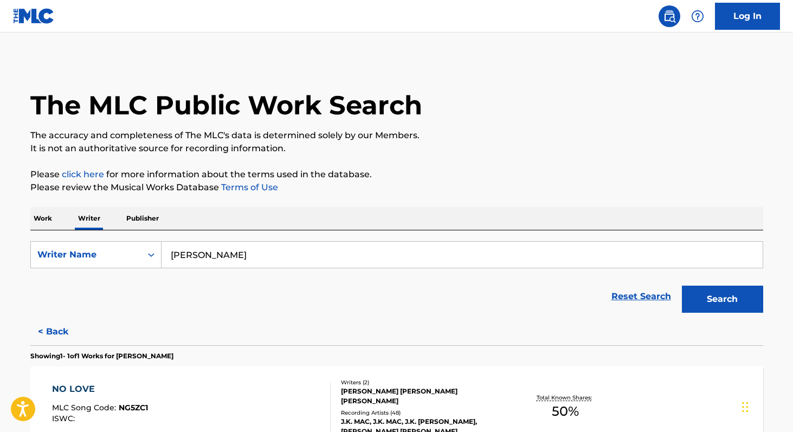
click at [295, 248] on input "[PERSON_NAME]" at bounding box center [462, 255] width 601 height 26
paste input "[PERSON_NAME]"
type input "[PERSON_NAME]"
click at [682, 286] on button "Search" at bounding box center [722, 299] width 81 height 27
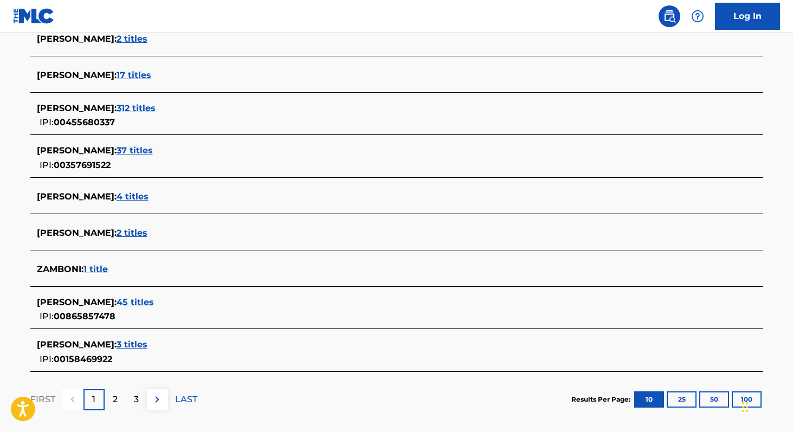
scroll to position [364, 0]
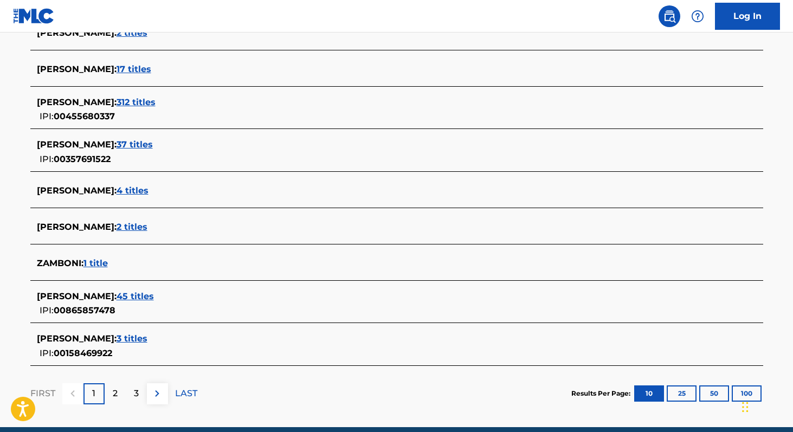
click at [152, 294] on span "45 titles" at bounding box center [135, 296] width 37 height 10
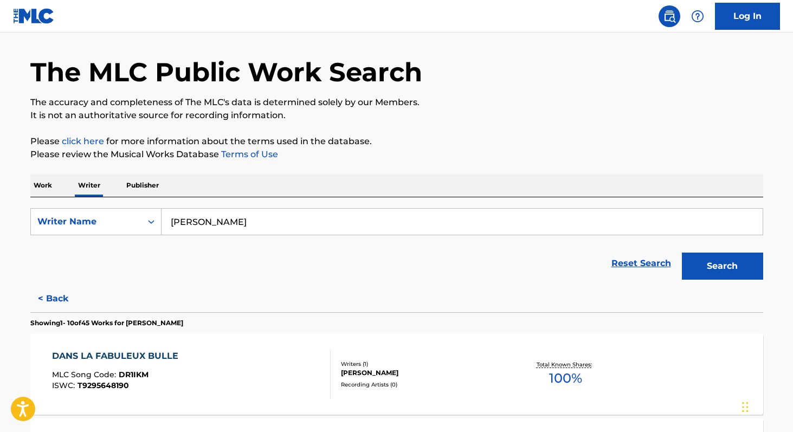
scroll to position [0, 0]
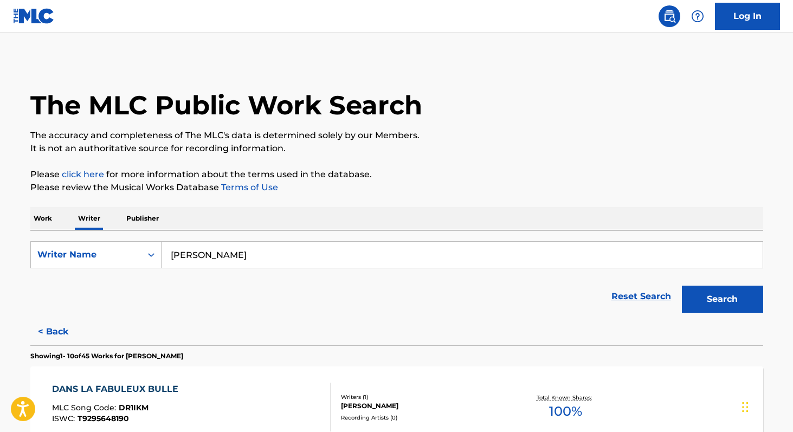
click at [37, 215] on p "Work" at bounding box center [42, 218] width 25 height 23
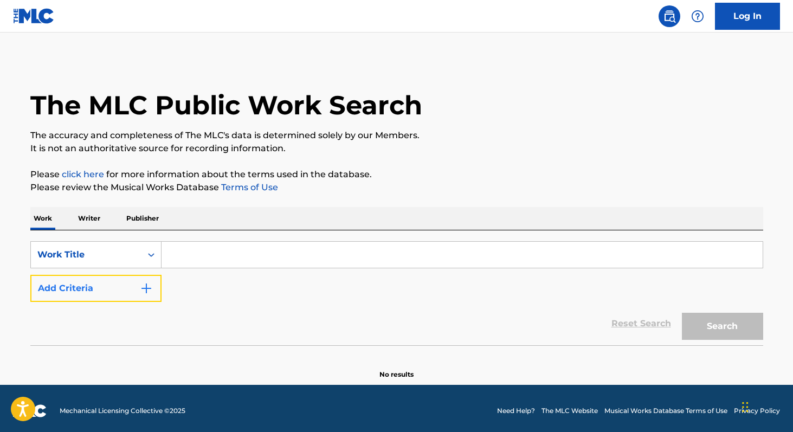
click at [128, 298] on button "Add Criteria" at bounding box center [95, 288] width 131 height 27
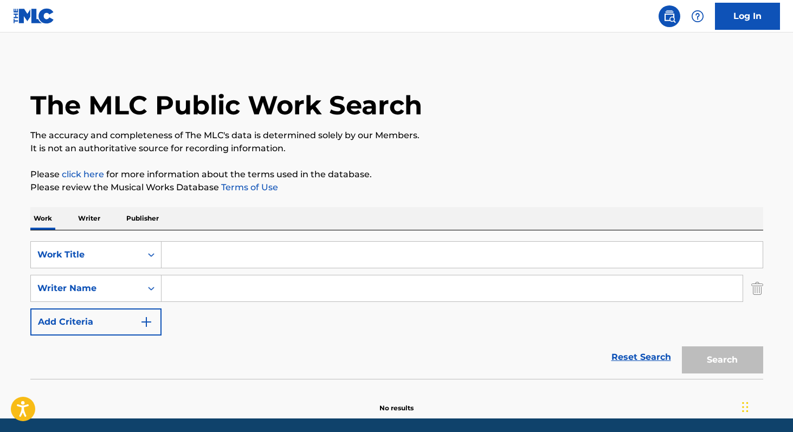
click at [177, 283] on input "Search Form" at bounding box center [452, 288] width 581 height 26
paste input "[PERSON_NAME]"
type input "[PERSON_NAME]"
click at [255, 248] on input "Search Form" at bounding box center [462, 255] width 601 height 26
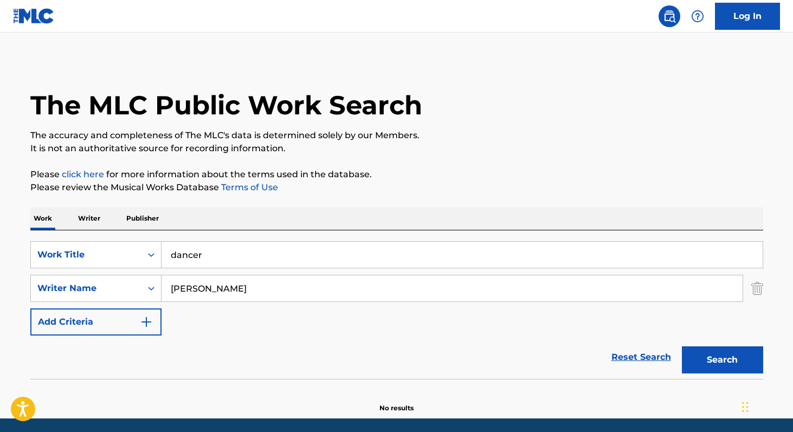
type input "dancer"
click at [682, 346] on button "Search" at bounding box center [722, 359] width 81 height 27
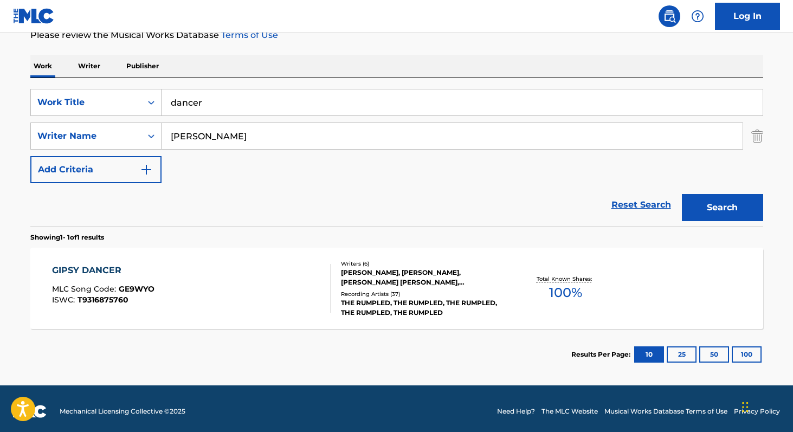
scroll to position [158, 0]
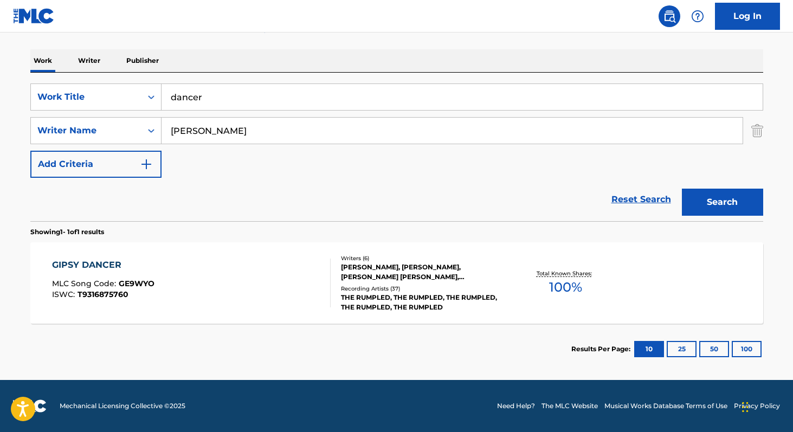
click at [557, 292] on span "100 %" at bounding box center [565, 288] width 33 height 20
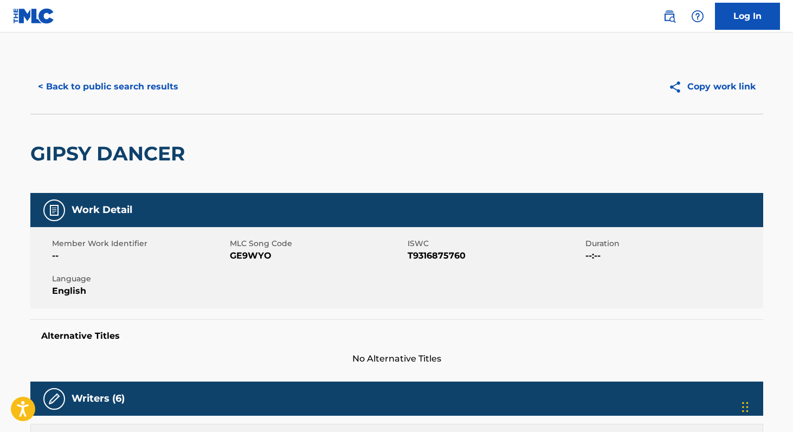
click at [423, 251] on span "T9316875760" at bounding box center [495, 255] width 175 height 13
copy span "T9316875760"
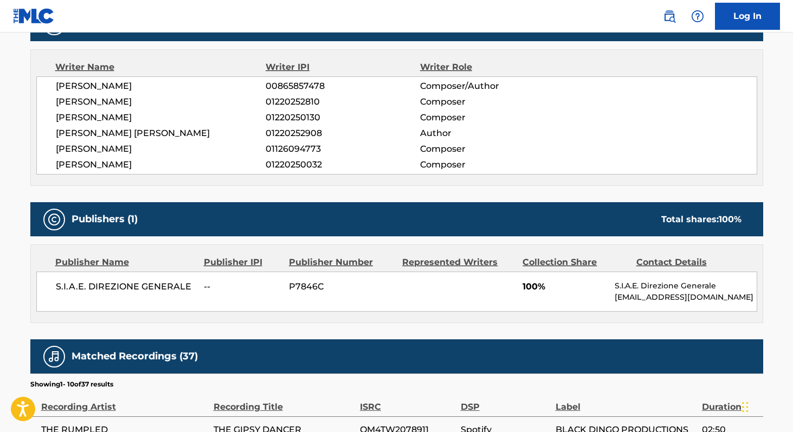
scroll to position [371, 0]
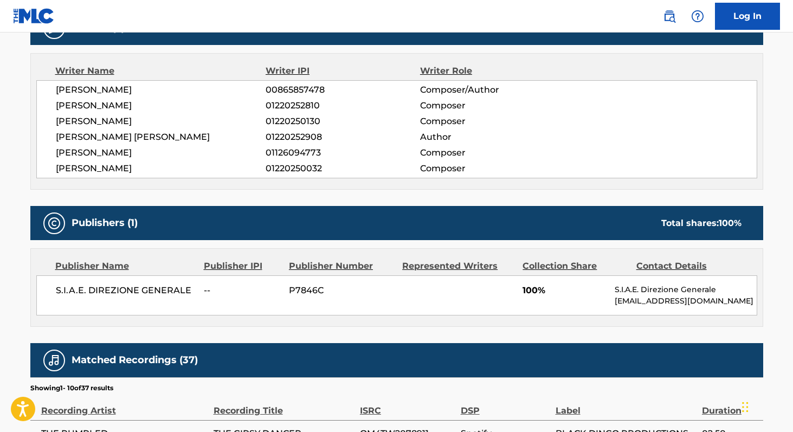
click at [270, 88] on span "00865857478" at bounding box center [343, 89] width 154 height 13
click at [76, 102] on span "[PERSON_NAME]" at bounding box center [161, 105] width 210 height 13
drag, startPoint x: 56, startPoint y: 288, endPoint x: 194, endPoint y: 296, distance: 138.5
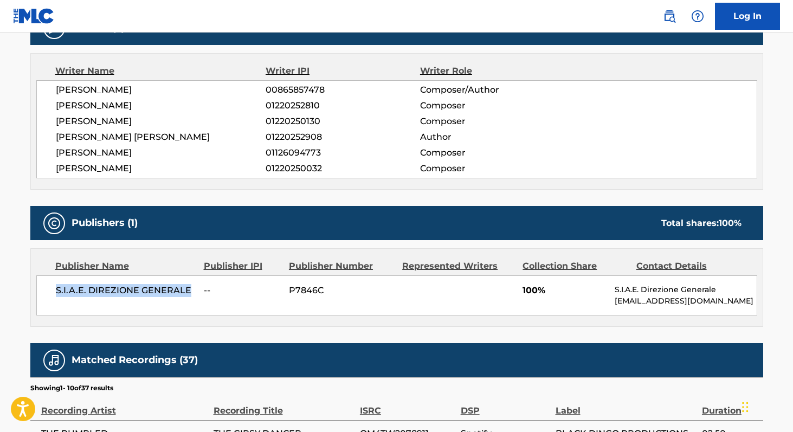
click at [194, 296] on div "S.I.A.E. DIREZIONE GENERALE -- P7846C 100% S.I.A.E. Direzione Generale [EMAIL_A…" at bounding box center [396, 295] width 721 height 40
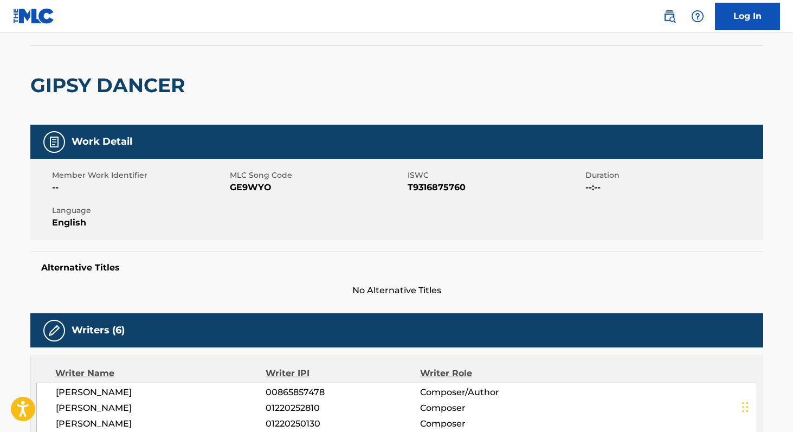
scroll to position [0, 0]
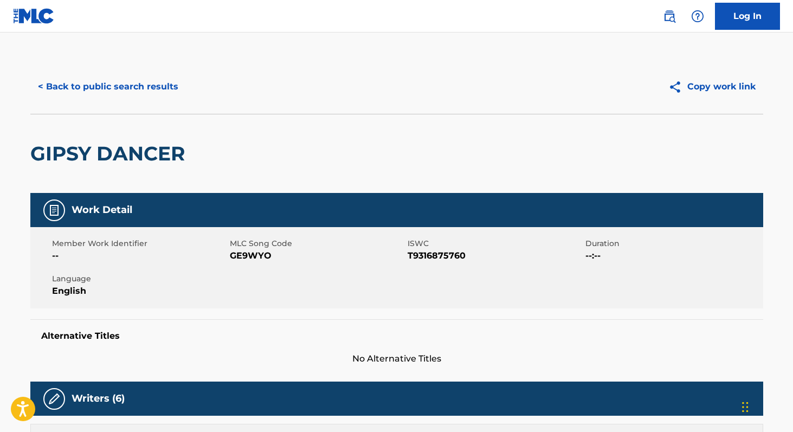
click at [235, 257] on span "GE9WYO" at bounding box center [317, 255] width 175 height 13
click at [113, 89] on button "< Back to public search results" at bounding box center [108, 86] width 156 height 27
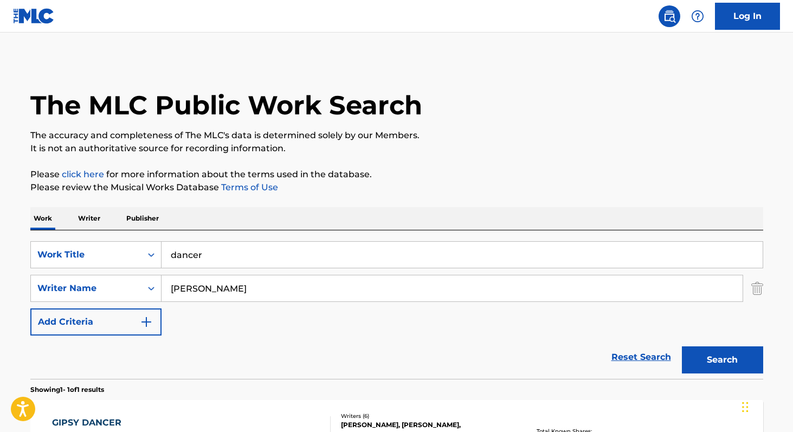
scroll to position [96, 0]
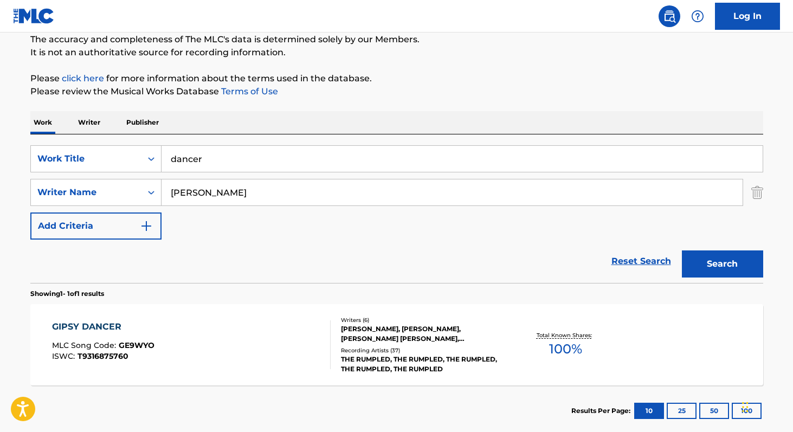
click at [89, 121] on p "Writer" at bounding box center [89, 122] width 29 height 23
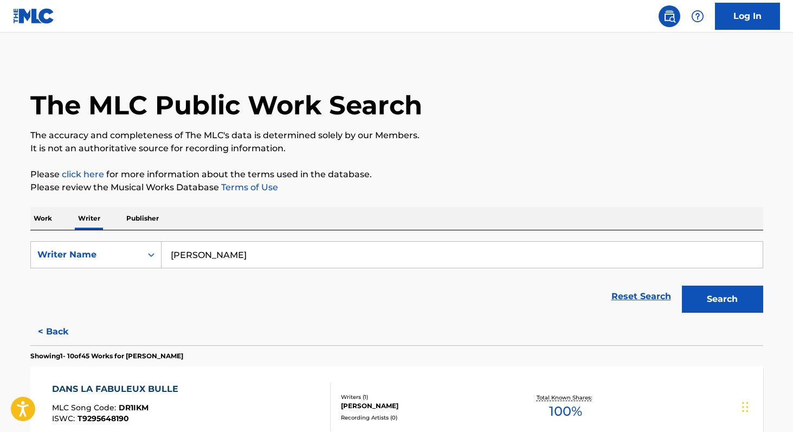
click at [266, 256] on input "[PERSON_NAME]" at bounding box center [462, 255] width 601 height 26
paste input "[PERSON_NAME]"
click at [682, 286] on button "Search" at bounding box center [722, 299] width 81 height 27
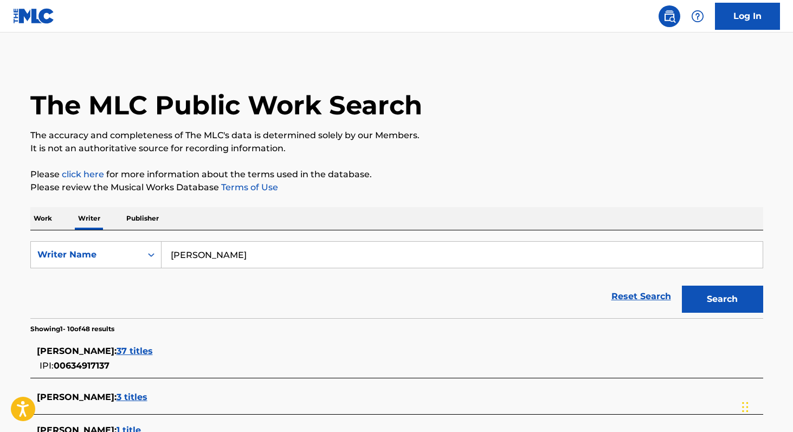
paste input "[MEDICAL_DATA][PERSON_NAME]"
type input "[MEDICAL_DATA][PERSON_NAME]"
click at [689, 301] on button "Search" at bounding box center [722, 299] width 81 height 27
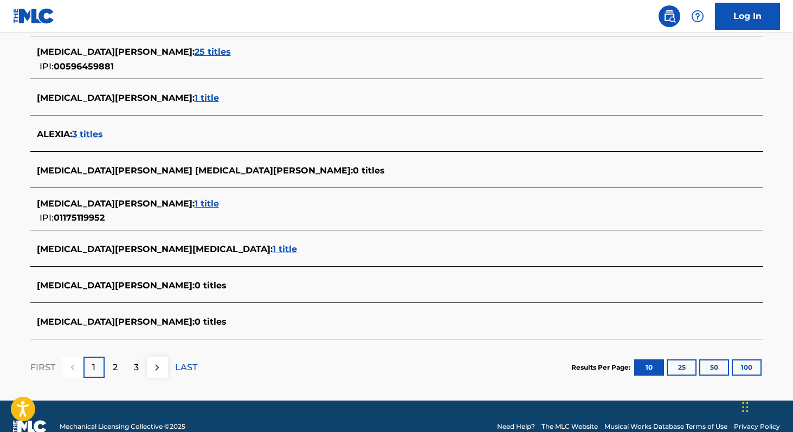
scroll to position [386, 0]
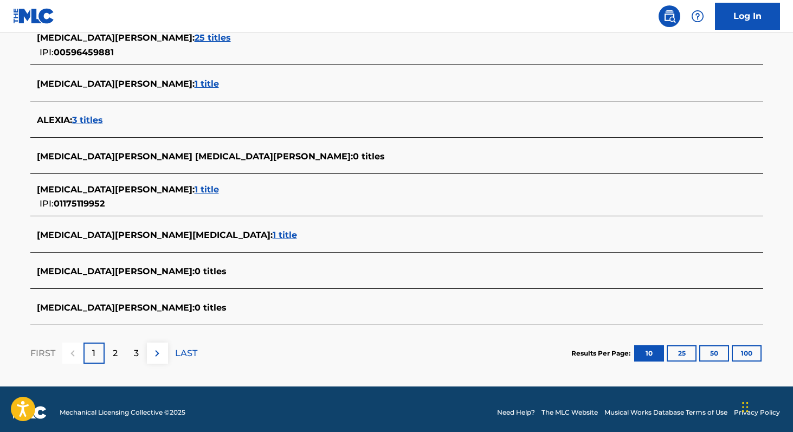
click at [195, 187] on span "1 title" at bounding box center [207, 189] width 24 height 10
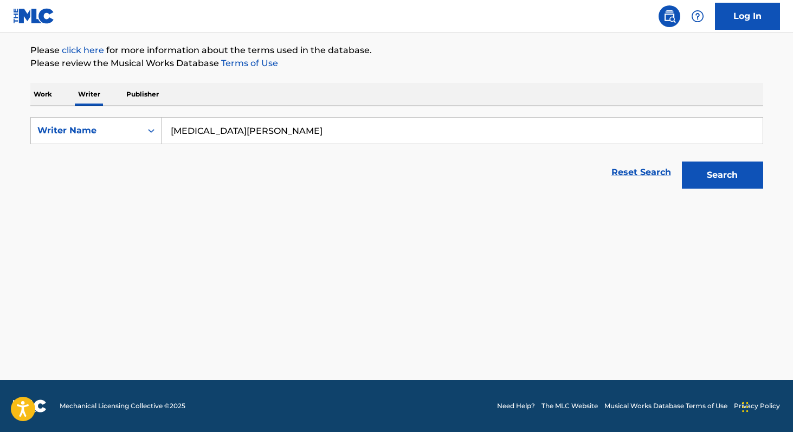
scroll to position [124, 0]
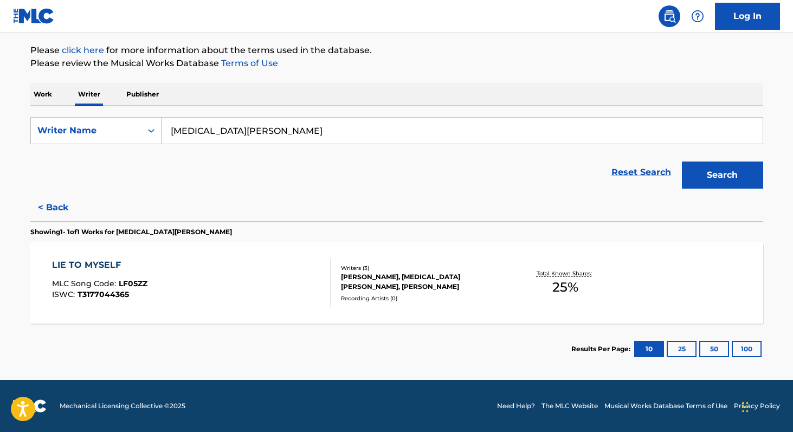
click at [565, 296] on div "Total Known Shares: 25 %" at bounding box center [566, 283] width 122 height 33
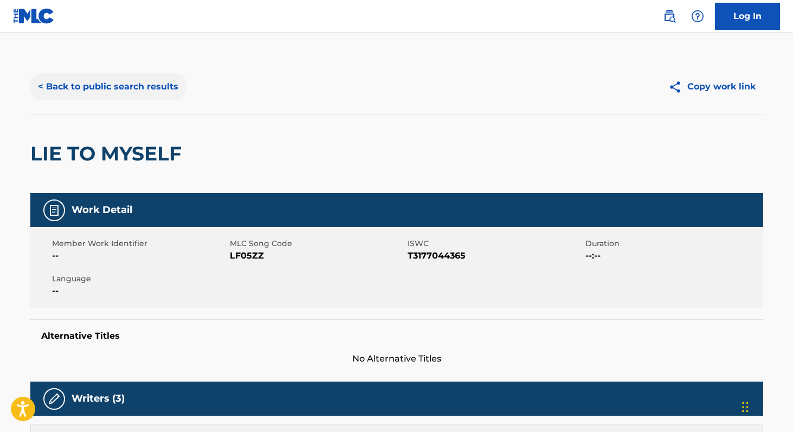
click at [87, 85] on button "< Back to public search results" at bounding box center [108, 86] width 156 height 27
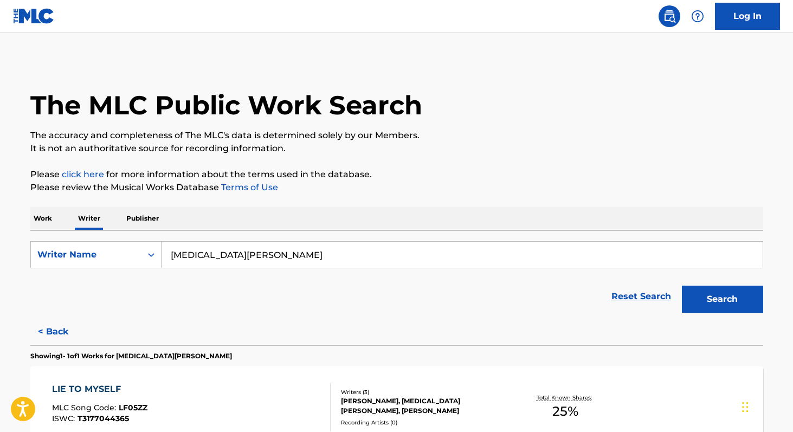
click at [34, 216] on p "Work" at bounding box center [42, 218] width 25 height 23
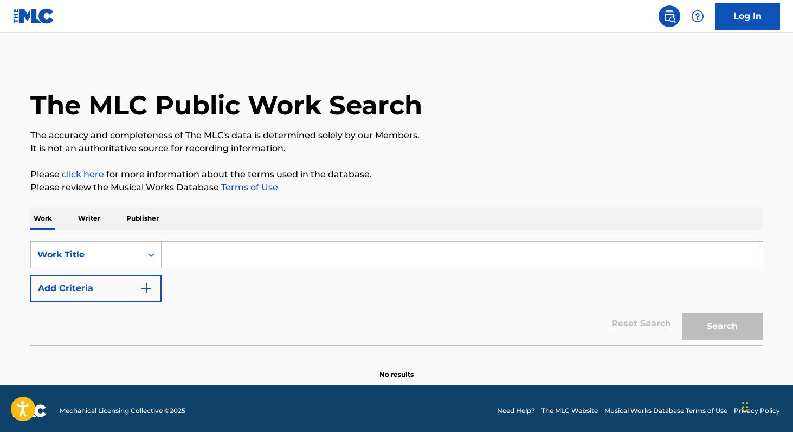
click at [185, 246] on input "Search Form" at bounding box center [462, 255] width 601 height 26
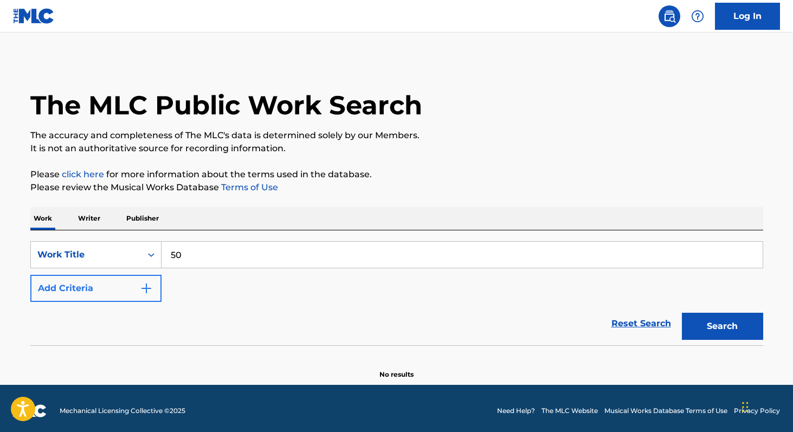
type input "50"
click at [125, 291] on button "Add Criteria" at bounding box center [95, 288] width 131 height 27
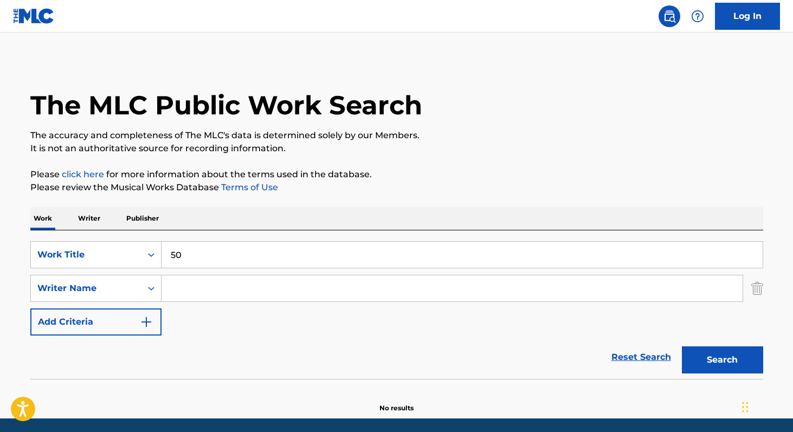
click at [206, 283] on input "Search Form" at bounding box center [452, 288] width 581 height 26
paste input "[PERSON_NAME]"
type input "[PERSON_NAME]"
click at [682, 346] on button "Search" at bounding box center [722, 359] width 81 height 27
click at [83, 221] on p "Writer" at bounding box center [89, 218] width 29 height 23
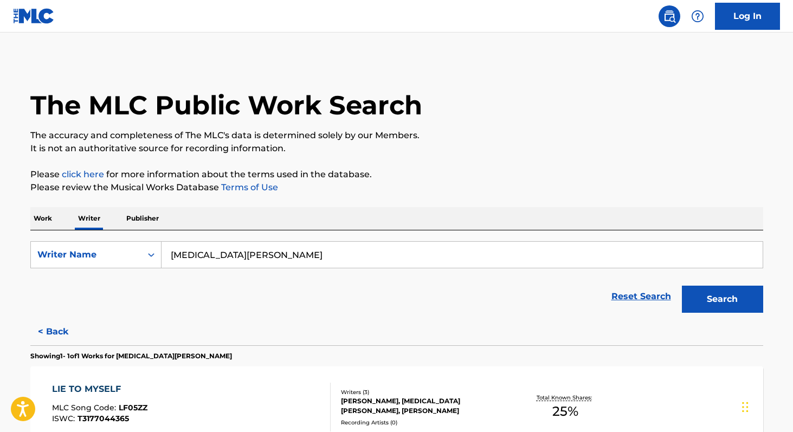
click at [249, 251] on input "[MEDICAL_DATA][PERSON_NAME]" at bounding box center [462, 255] width 601 height 26
paste input "[PERSON_NAME]"
click at [682, 286] on button "Search" at bounding box center [722, 299] width 81 height 27
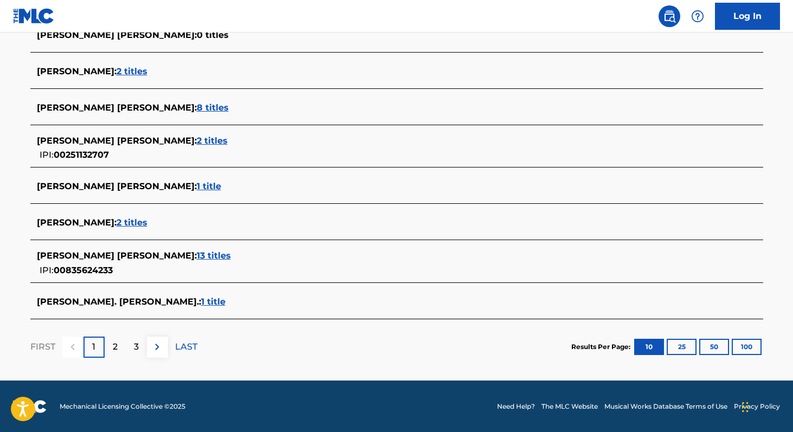
scroll to position [398, 0]
click at [197, 258] on span "13 titles" at bounding box center [214, 255] width 34 height 10
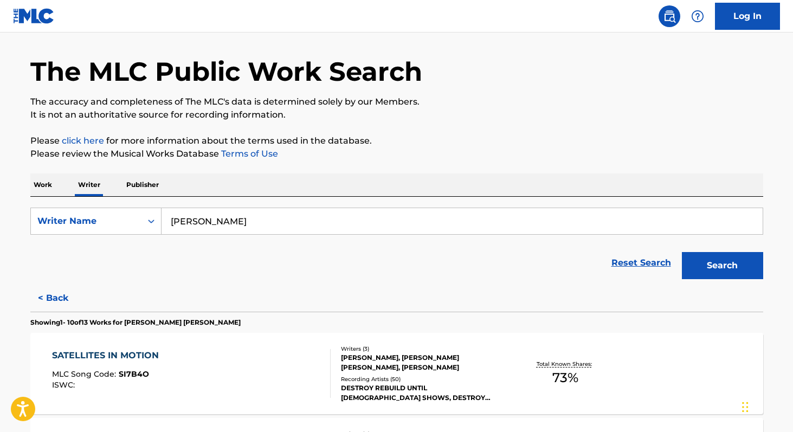
scroll to position [0, 0]
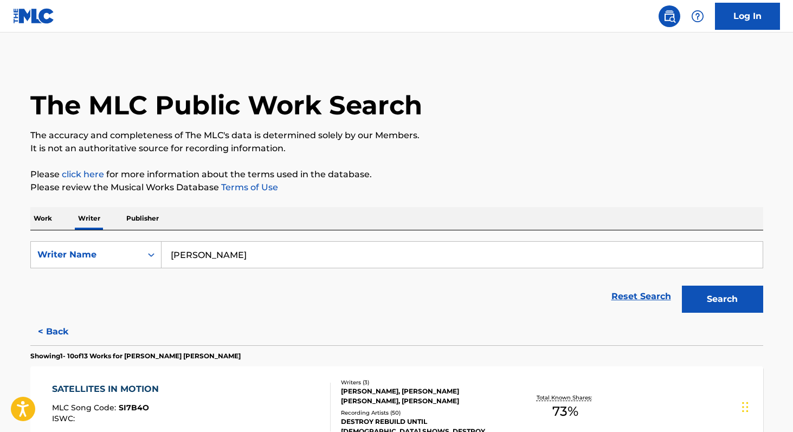
click at [243, 259] on input "[PERSON_NAME]" at bounding box center [462, 255] width 601 height 26
paste input "[PERSON_NAME]"
type input "[PERSON_NAME]"
click at [682, 286] on button "Search" at bounding box center [722, 299] width 81 height 27
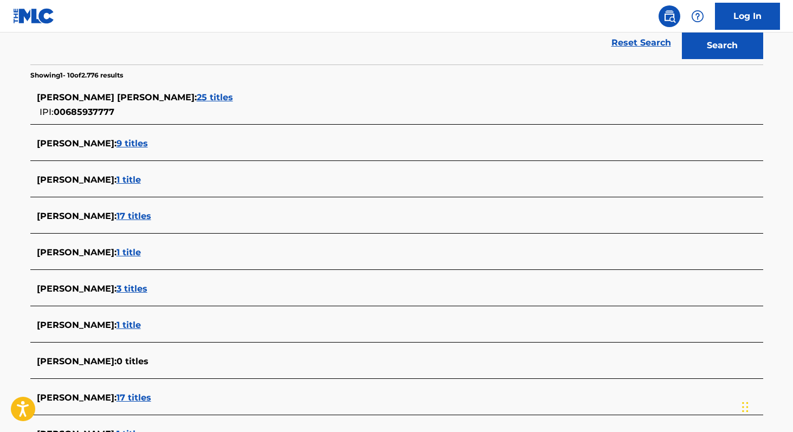
scroll to position [247, 0]
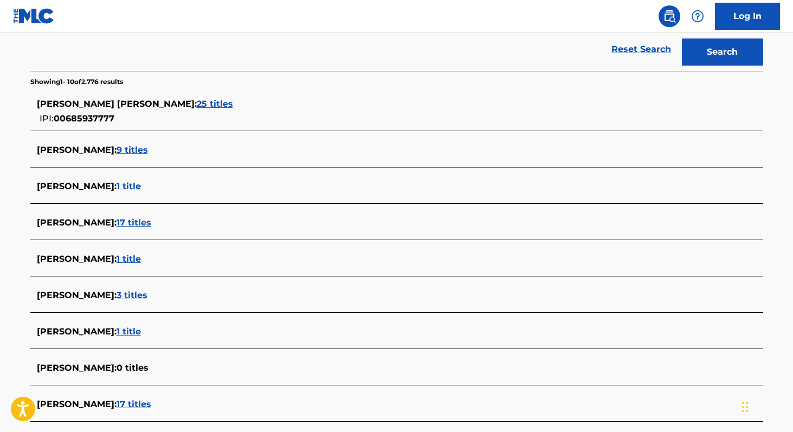
click at [163, 104] on span "[PERSON_NAME] [PERSON_NAME] :" at bounding box center [117, 104] width 160 height 10
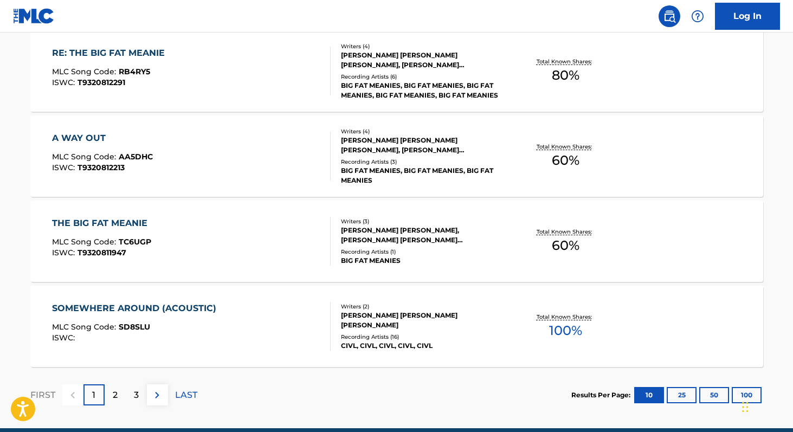
scroll to position [895, 0]
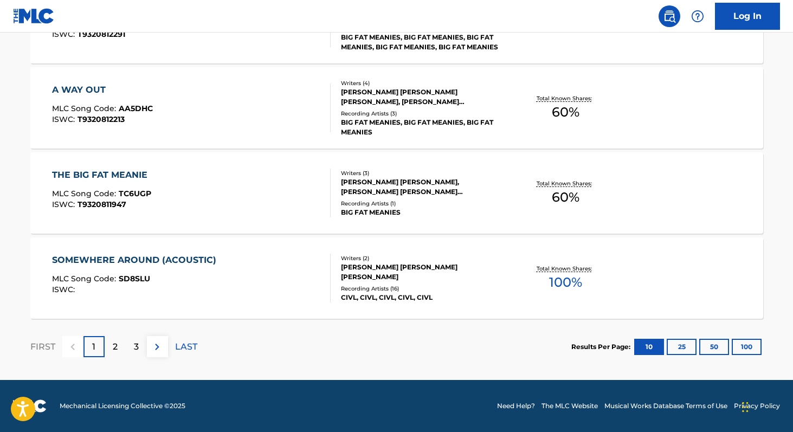
click at [565, 286] on span "100 %" at bounding box center [565, 283] width 33 height 20
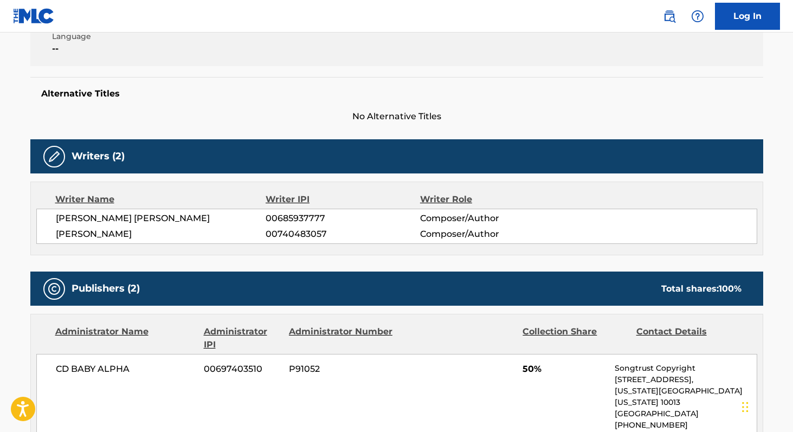
scroll to position [243, 0]
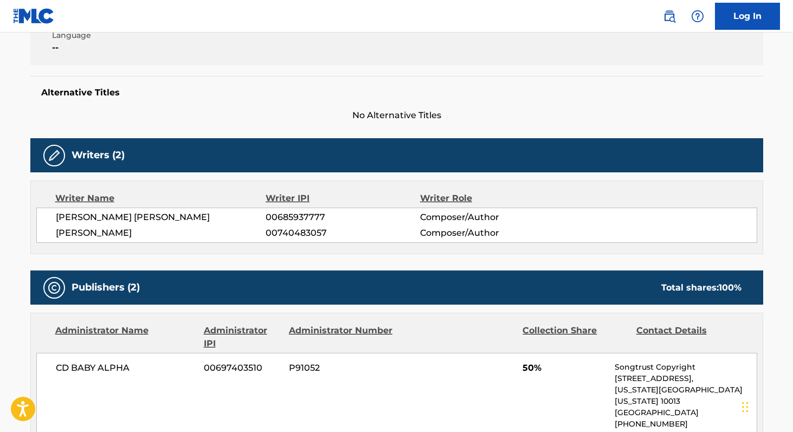
click at [285, 218] on span "00685937777" at bounding box center [343, 217] width 154 height 13
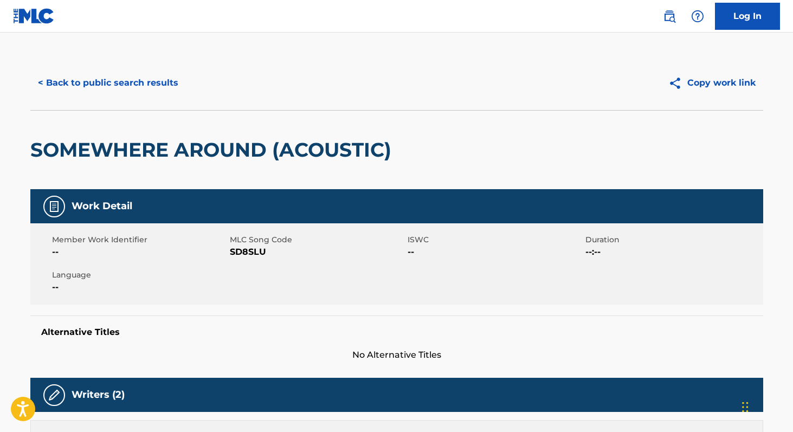
scroll to position [0, 0]
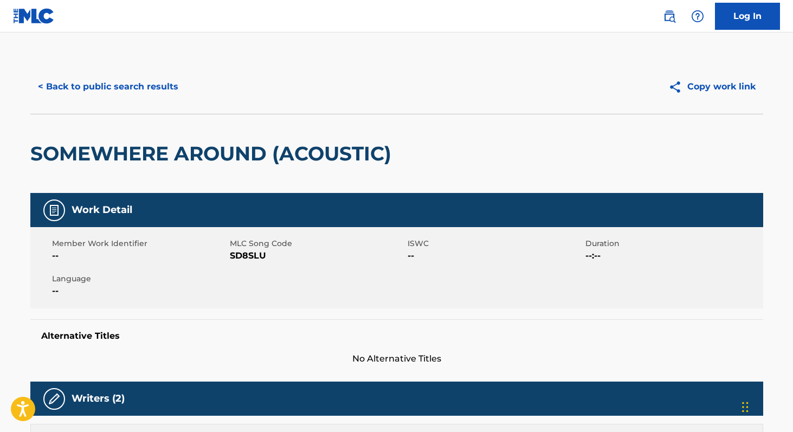
click at [251, 255] on span "SD8SLU" at bounding box center [317, 255] width 175 height 13
click at [129, 83] on button "< Back to public search results" at bounding box center [108, 86] width 156 height 27
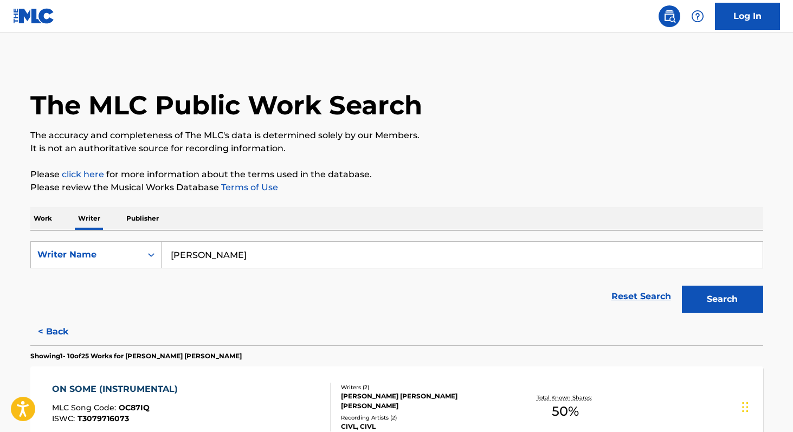
click at [300, 242] on input "[PERSON_NAME]" at bounding box center [462, 255] width 601 height 26
paste input "[PERSON_NAME]"
type input "[PERSON_NAME]"
click at [682, 286] on button "Search" at bounding box center [722, 299] width 81 height 27
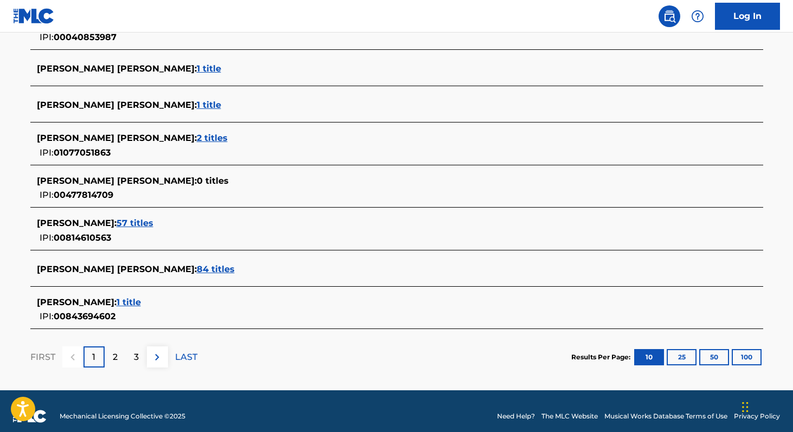
scroll to position [417, 0]
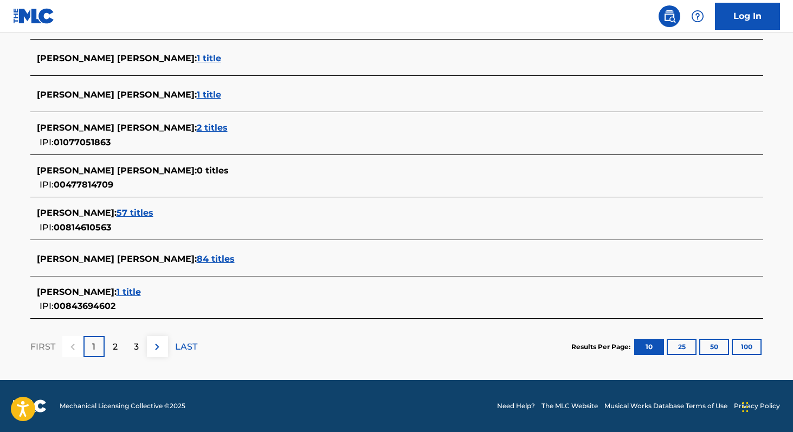
click at [138, 212] on span "57 titles" at bounding box center [135, 213] width 37 height 10
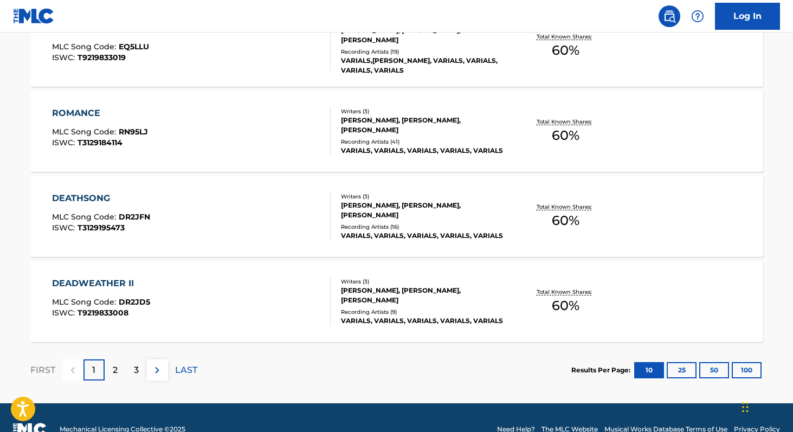
scroll to position [895, 0]
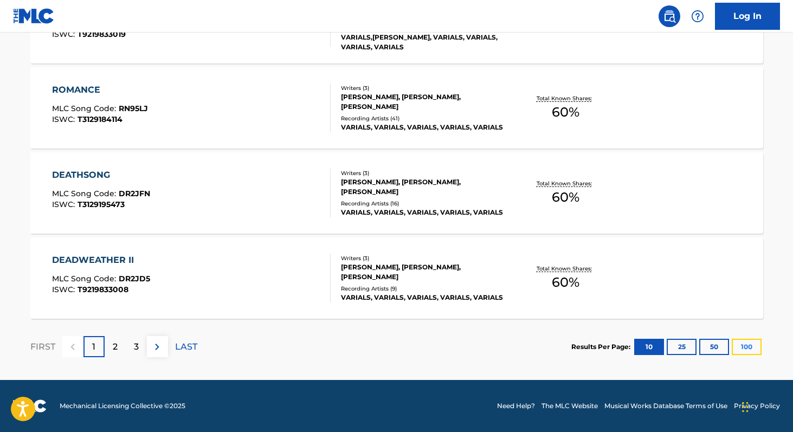
click at [749, 344] on button "100" at bounding box center [747, 347] width 30 height 16
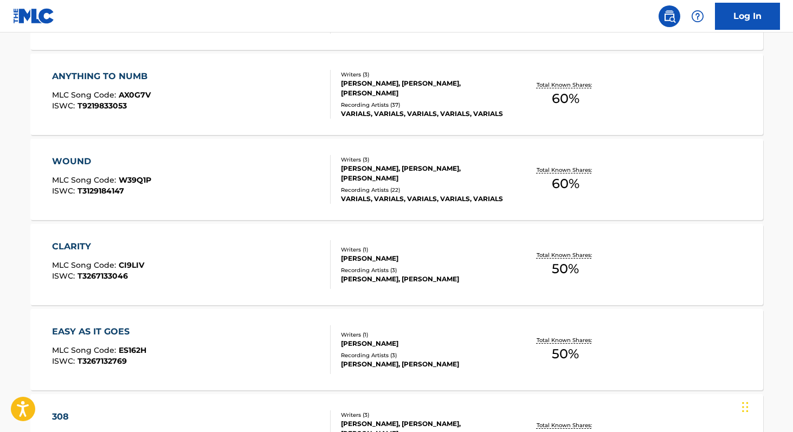
scroll to position [2698, 0]
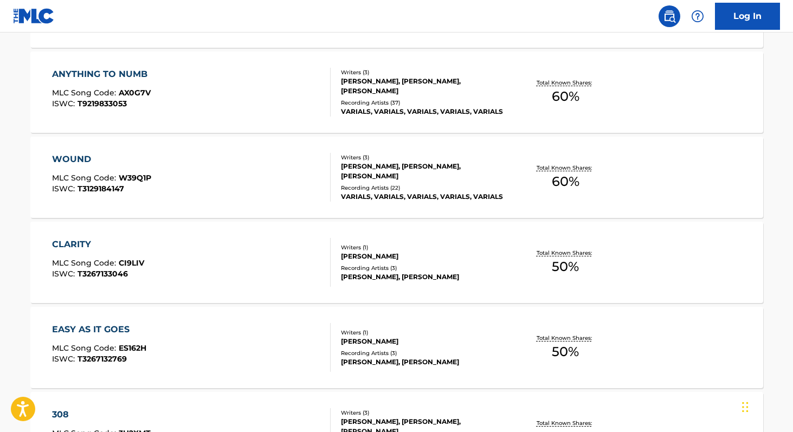
click at [553, 356] on span "50 %" at bounding box center [565, 352] width 27 height 20
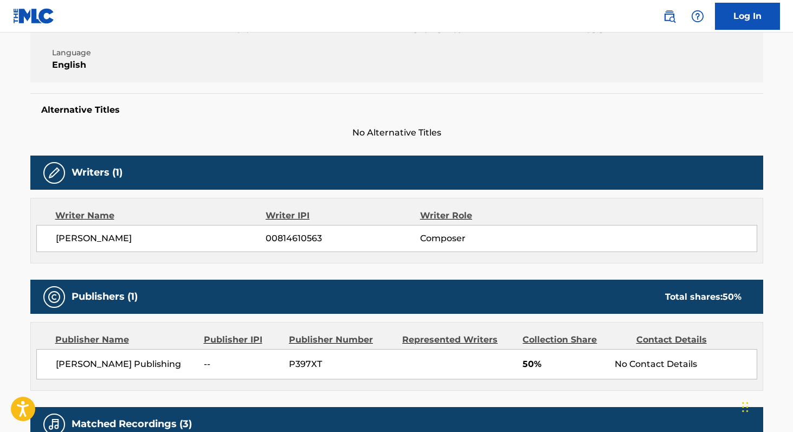
scroll to position [235, 0]
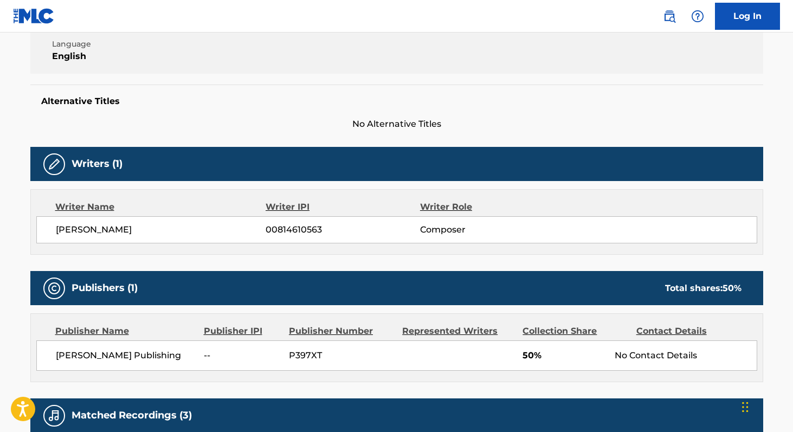
click at [282, 229] on span "00814610563" at bounding box center [343, 229] width 154 height 13
click at [70, 358] on span "[PERSON_NAME] Publishing" at bounding box center [126, 355] width 140 height 13
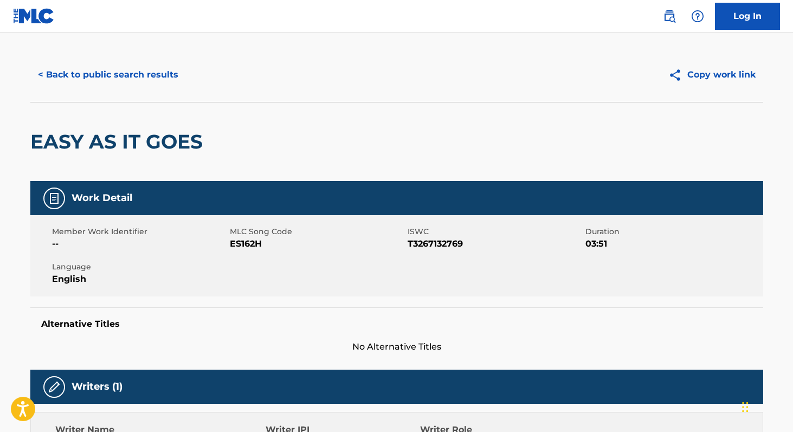
scroll to position [0, 0]
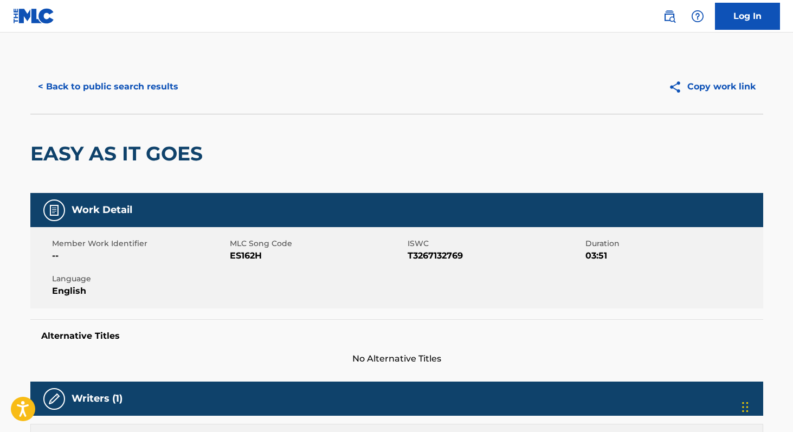
click at [232, 260] on span "ES162H" at bounding box center [317, 255] width 175 height 13
click at [138, 78] on button "< Back to public search results" at bounding box center [108, 86] width 156 height 27
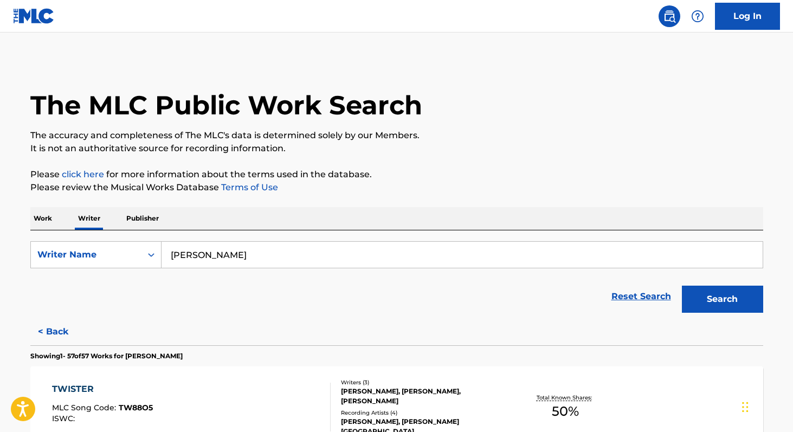
click at [272, 247] on input "[PERSON_NAME]" at bounding box center [462, 255] width 601 height 26
paste input "[PERSON_NAME]"
type input "[PERSON_NAME]"
click at [682, 286] on button "Search" at bounding box center [722, 299] width 81 height 27
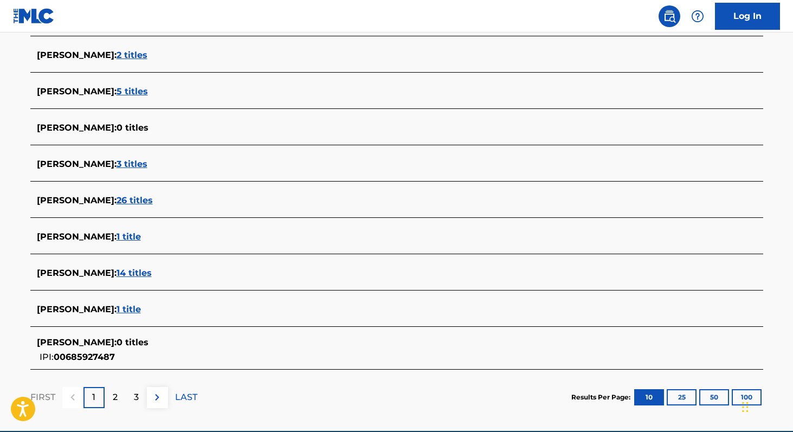
scroll to position [344, 0]
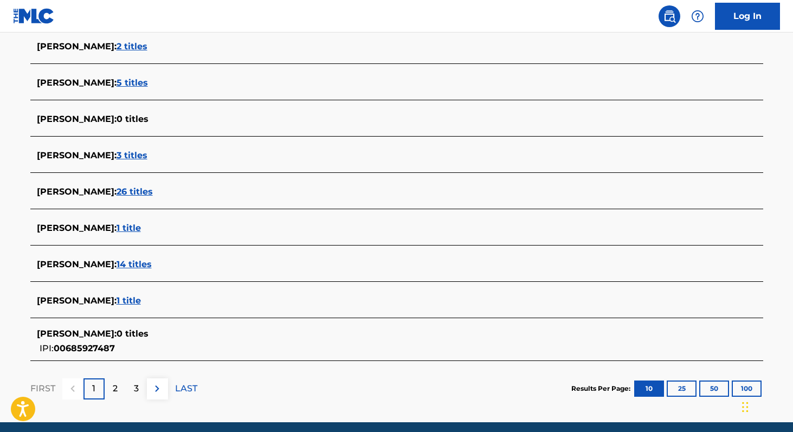
click at [122, 301] on span "1 title" at bounding box center [129, 300] width 24 height 10
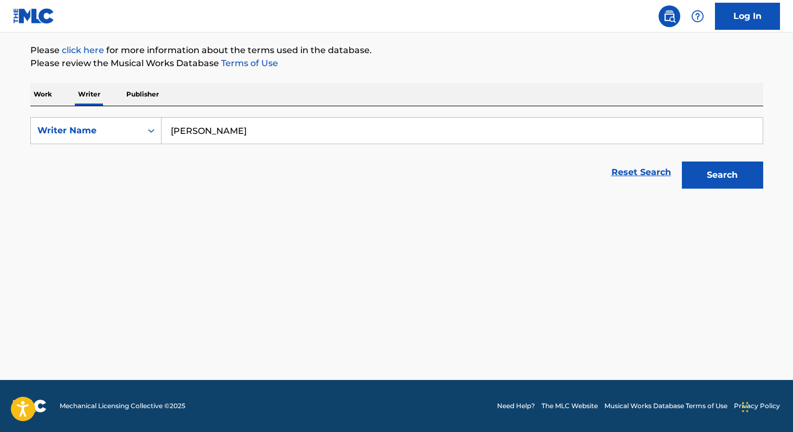
scroll to position [124, 0]
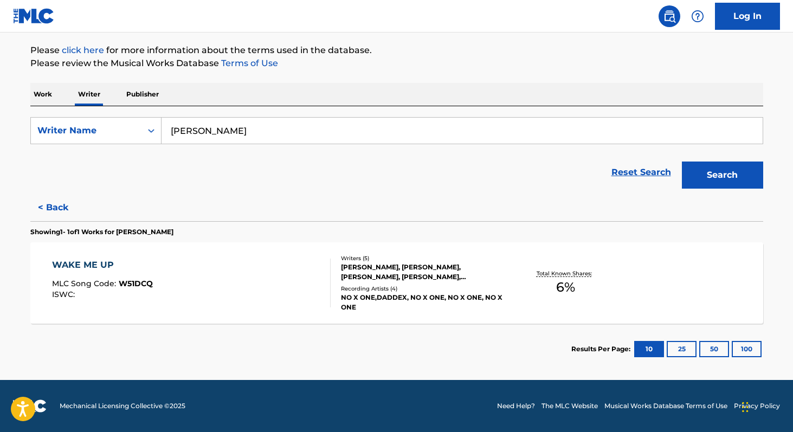
click at [538, 288] on div "Total Known Shares: 6 %" at bounding box center [566, 283] width 122 height 33
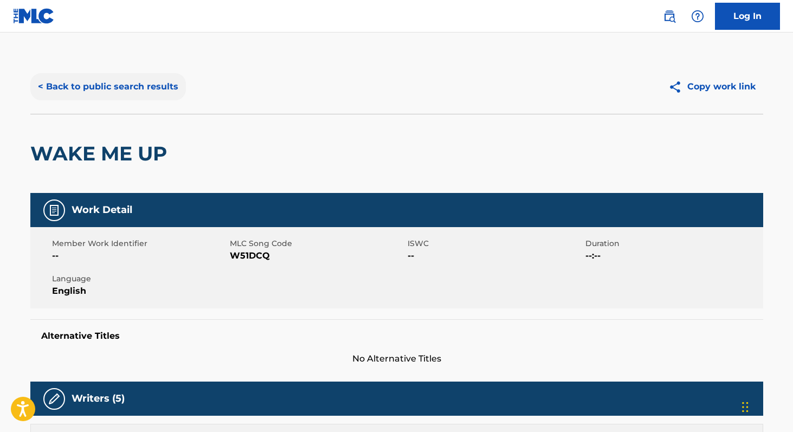
click at [136, 89] on button "< Back to public search results" at bounding box center [108, 86] width 156 height 27
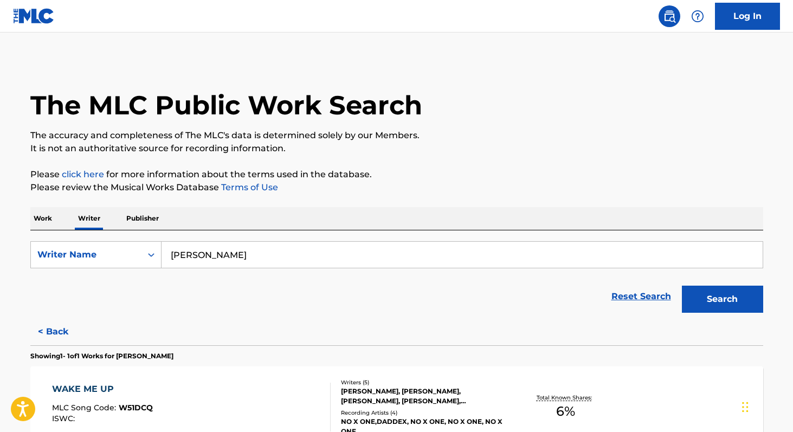
click at [275, 256] on input "[PERSON_NAME]" at bounding box center [462, 255] width 601 height 26
paste input "[PERSON_NAME]"
type input "[PERSON_NAME]"
click at [682, 286] on button "Search" at bounding box center [722, 299] width 81 height 27
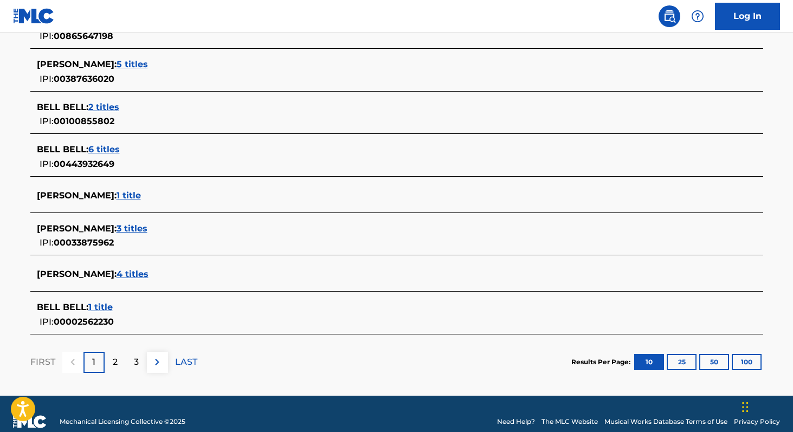
scroll to position [417, 0]
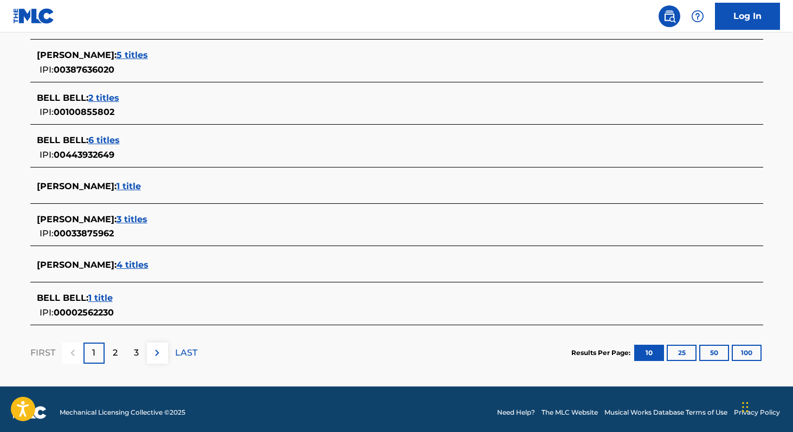
click at [117, 266] on span "4 titles" at bounding box center [133, 265] width 32 height 10
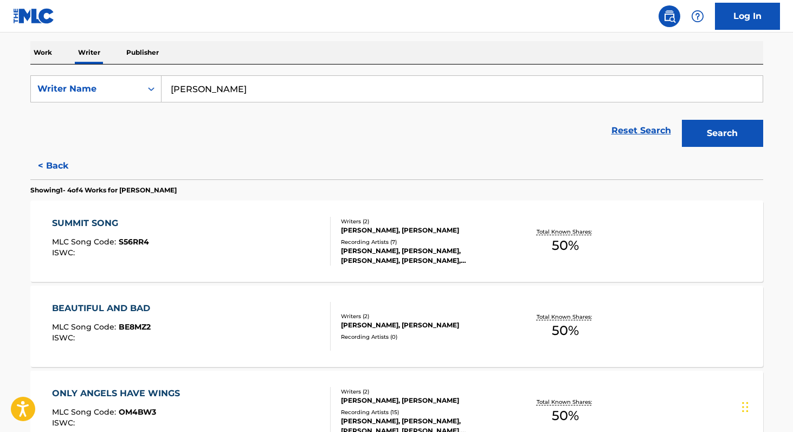
scroll to position [164, 0]
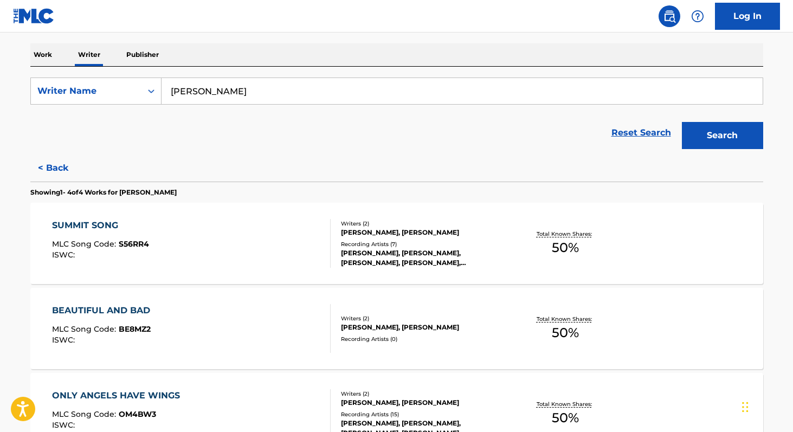
click at [552, 249] on span "50 %" at bounding box center [565, 248] width 27 height 20
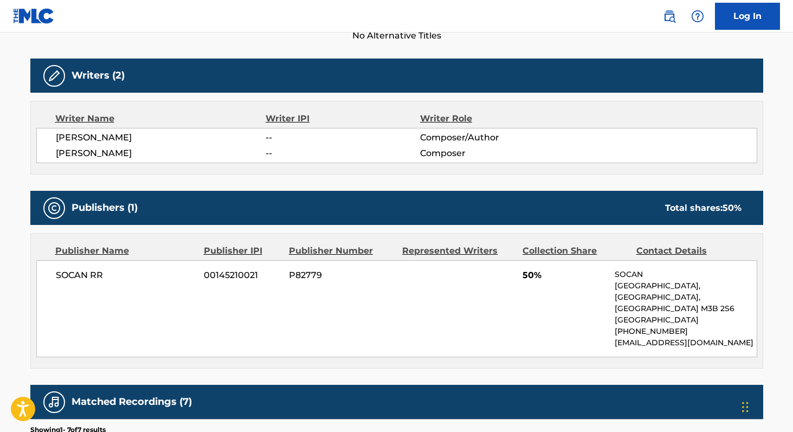
scroll to position [320, 0]
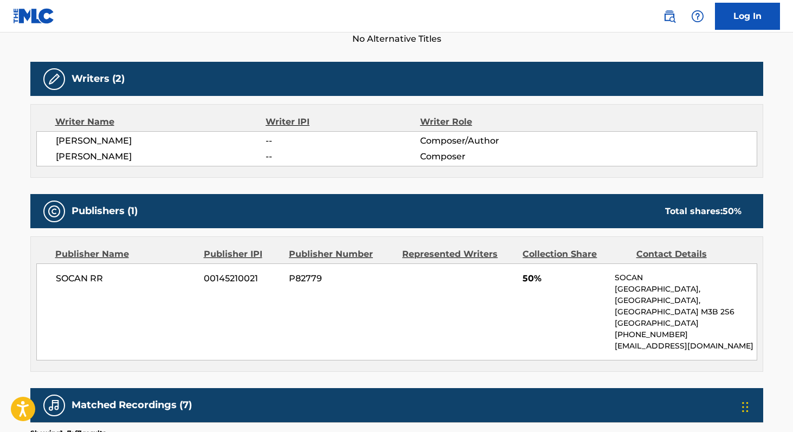
click at [61, 273] on span "SOCAN RR" at bounding box center [126, 278] width 140 height 13
click at [210, 275] on span "00145210021" at bounding box center [242, 278] width 77 height 13
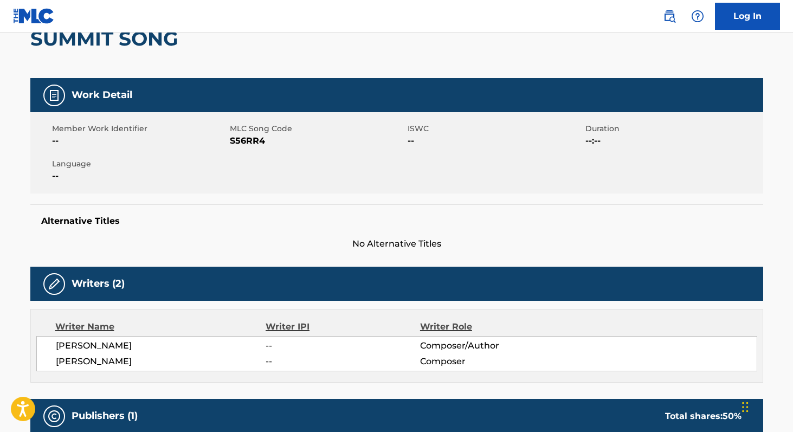
scroll to position [0, 0]
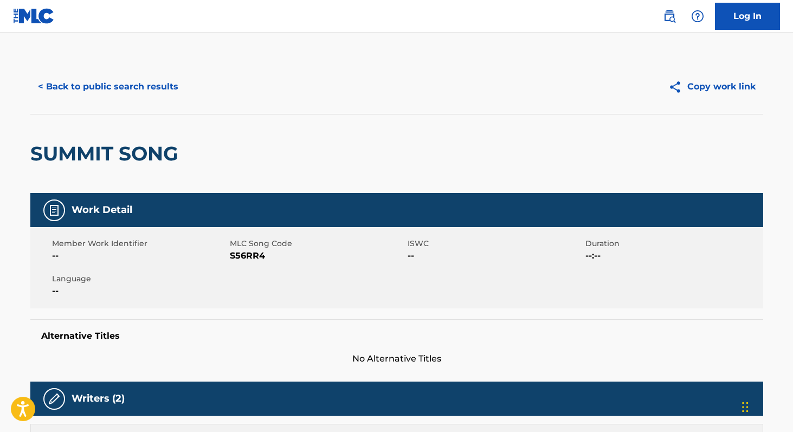
click at [231, 254] on span "S56RR4" at bounding box center [317, 255] width 175 height 13
click at [87, 87] on button "< Back to public search results" at bounding box center [108, 86] width 156 height 27
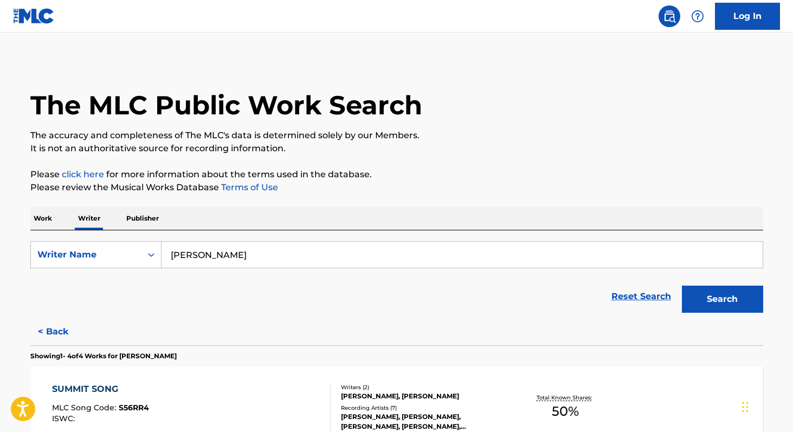
click at [241, 256] on input "[PERSON_NAME]" at bounding box center [462, 255] width 601 height 26
paste input "Tehrani"
type input "[PERSON_NAME]"
click at [682, 286] on button "Search" at bounding box center [722, 299] width 81 height 27
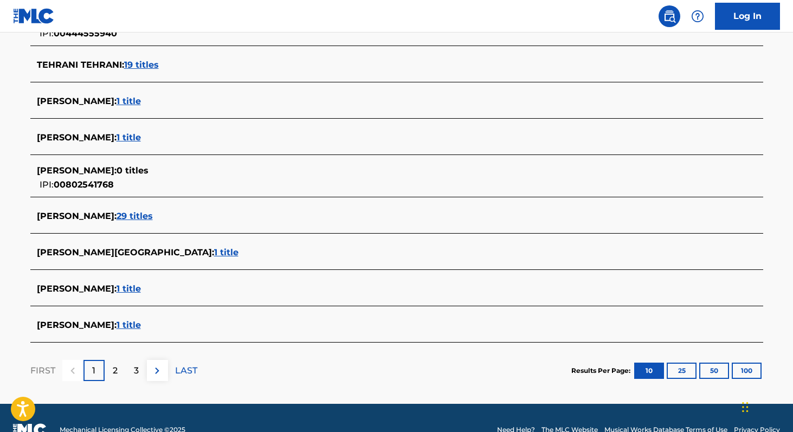
scroll to position [372, 0]
